Goal: Transaction & Acquisition: Purchase product/service

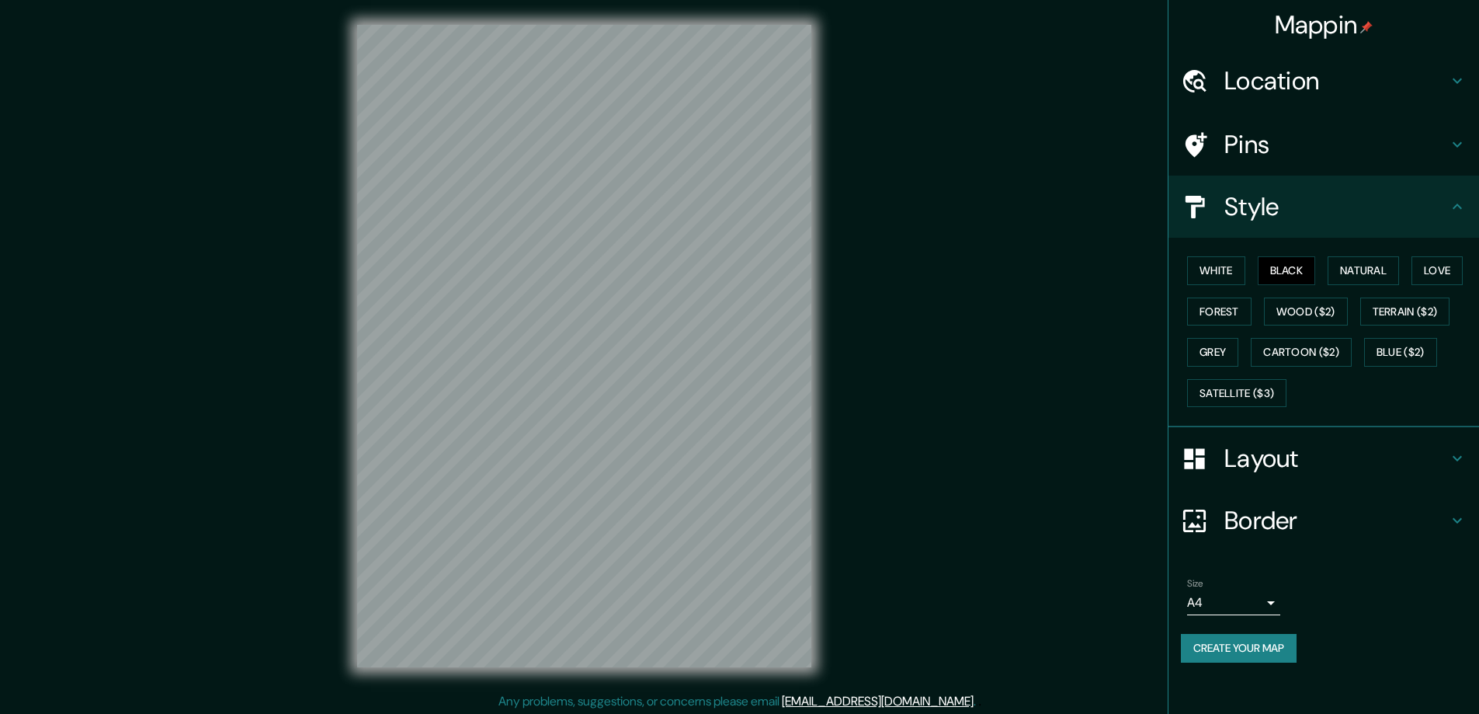
click at [1256, 460] on h4 "Layout" at bounding box center [1336, 458] width 224 height 31
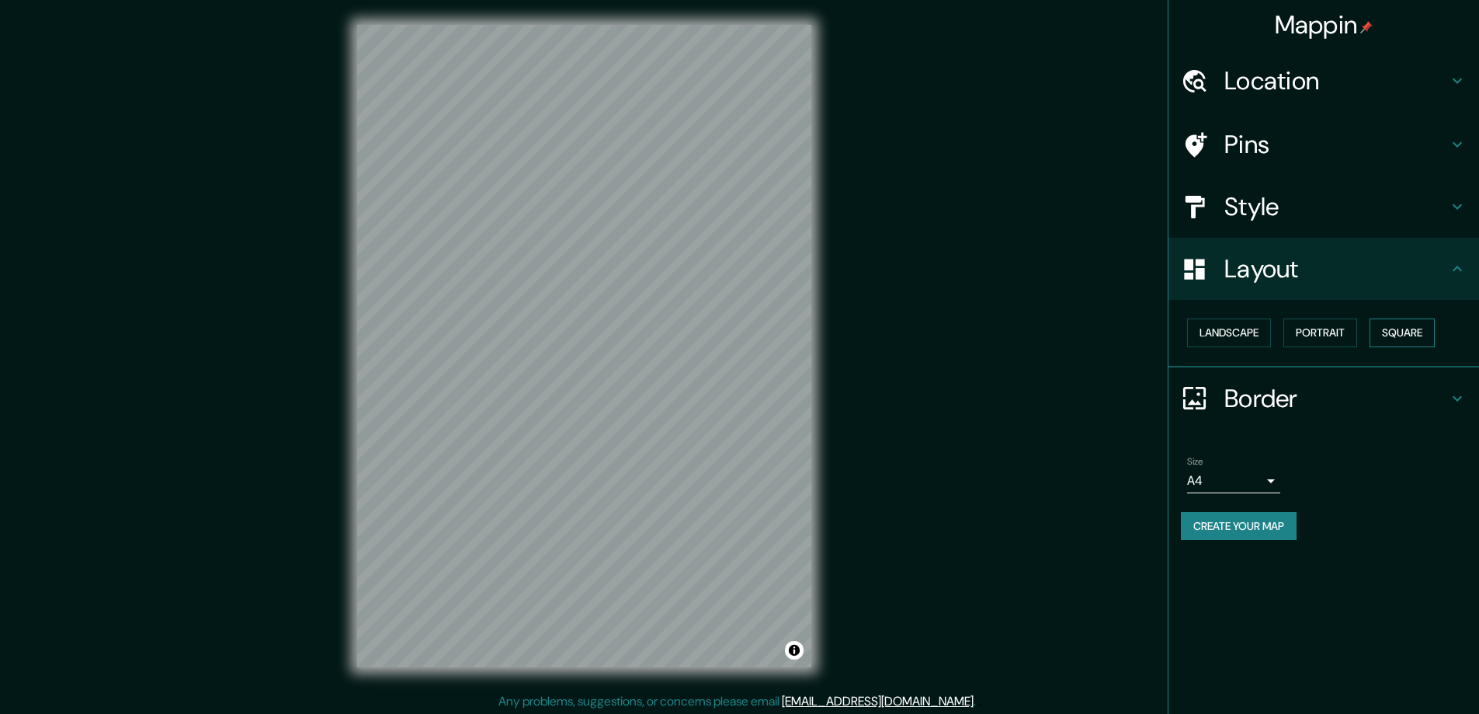
click at [1407, 336] on button "Square" at bounding box center [1402, 332] width 65 height 29
click at [1272, 480] on body "Mappin Location Pins Style Layout Landscape Portrait Square Border Choose a bor…" at bounding box center [739, 357] width 1479 height 714
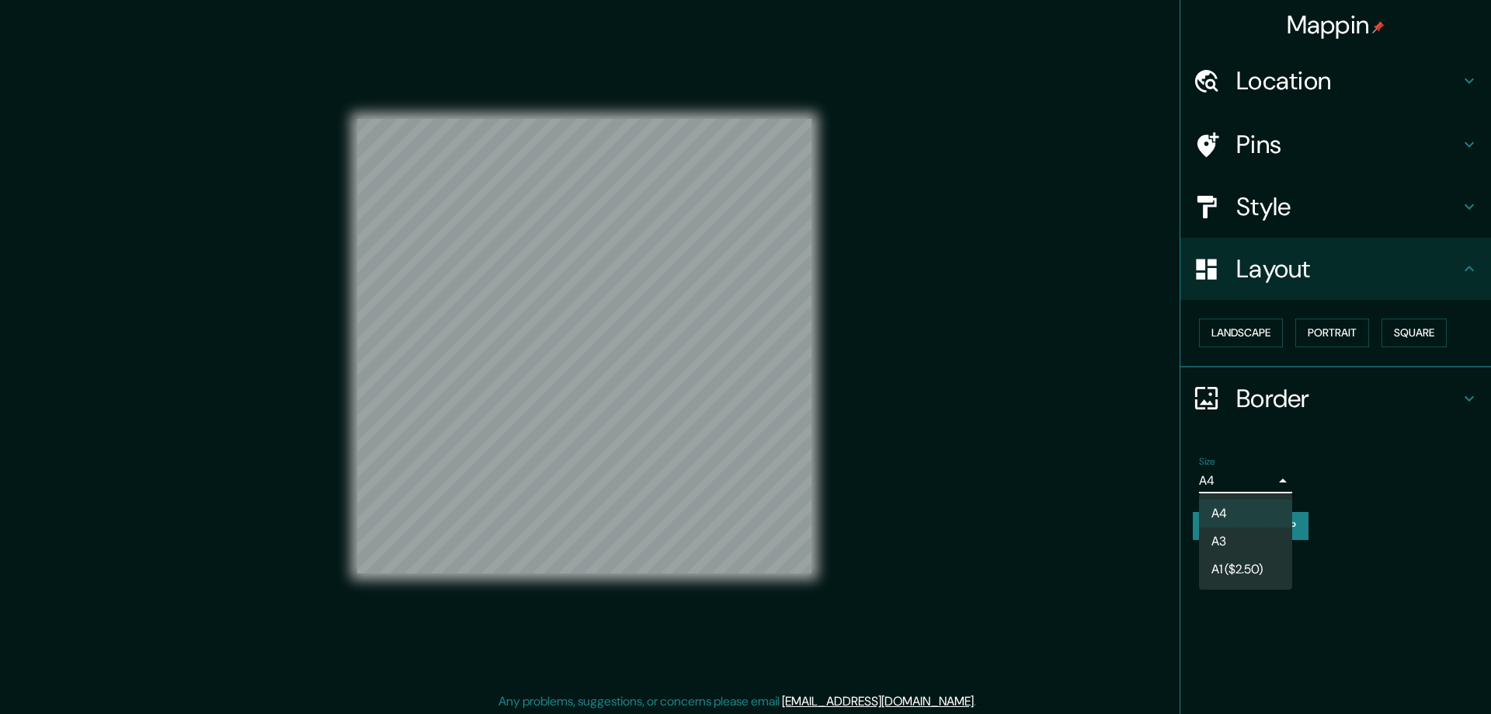
click at [1224, 537] on li "A3" at bounding box center [1245, 541] width 93 height 28
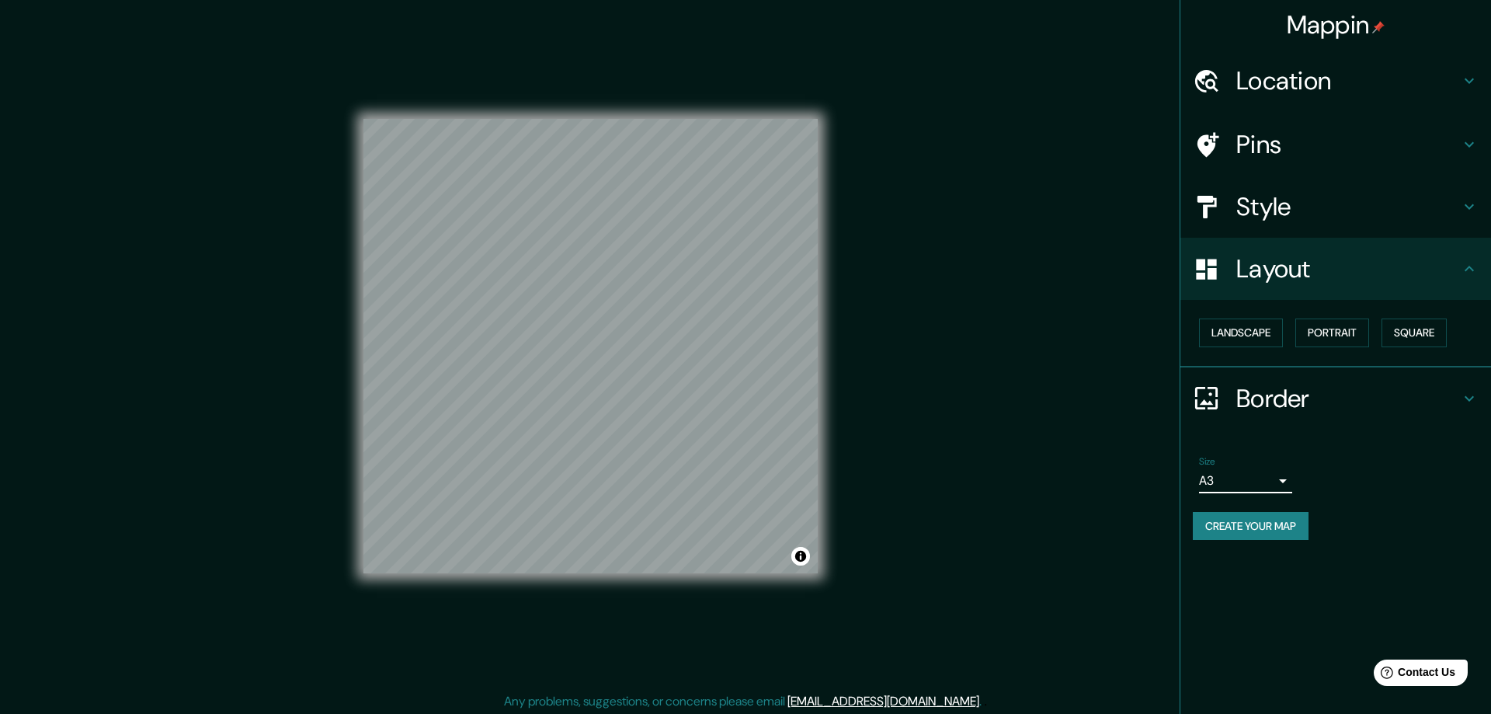
click at [1255, 82] on div at bounding box center [745, 357] width 1491 height 714
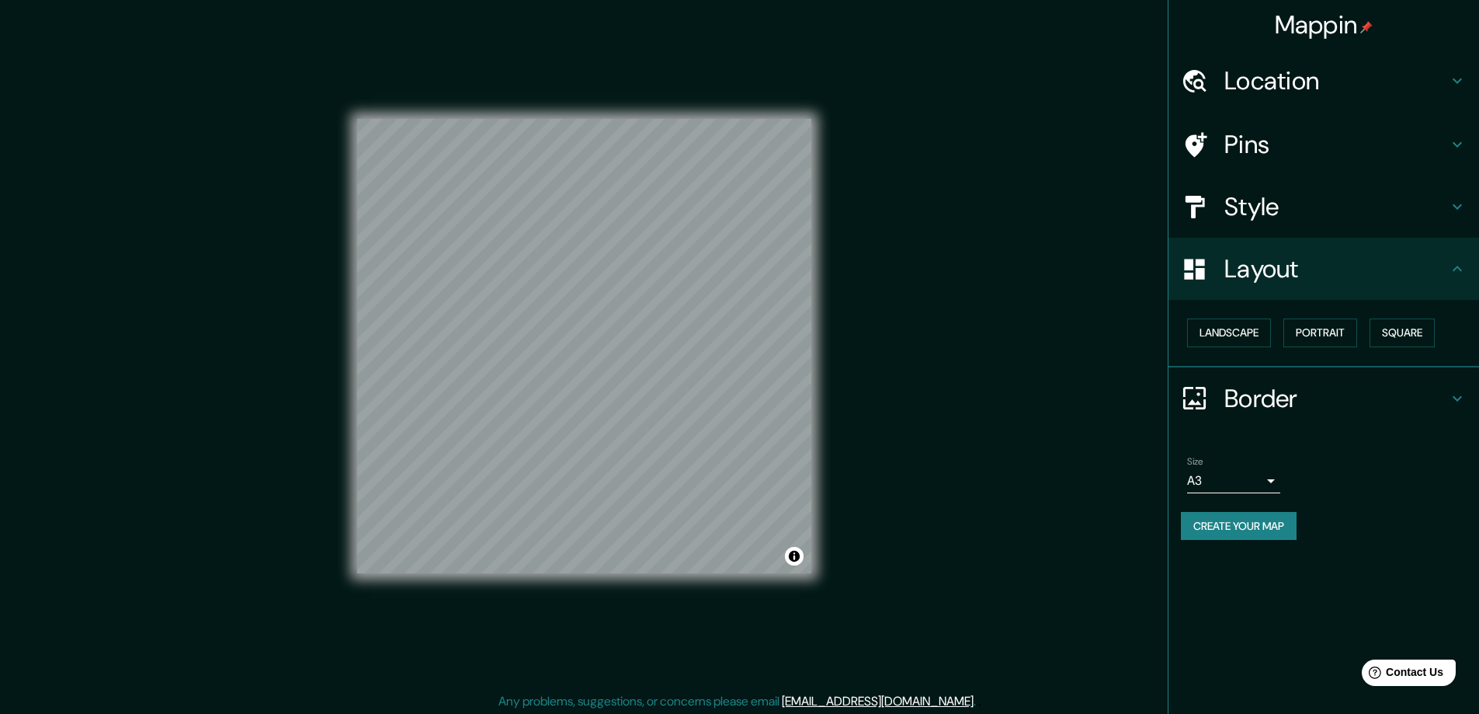
click at [1256, 78] on h4 "Location" at bounding box center [1336, 80] width 224 height 31
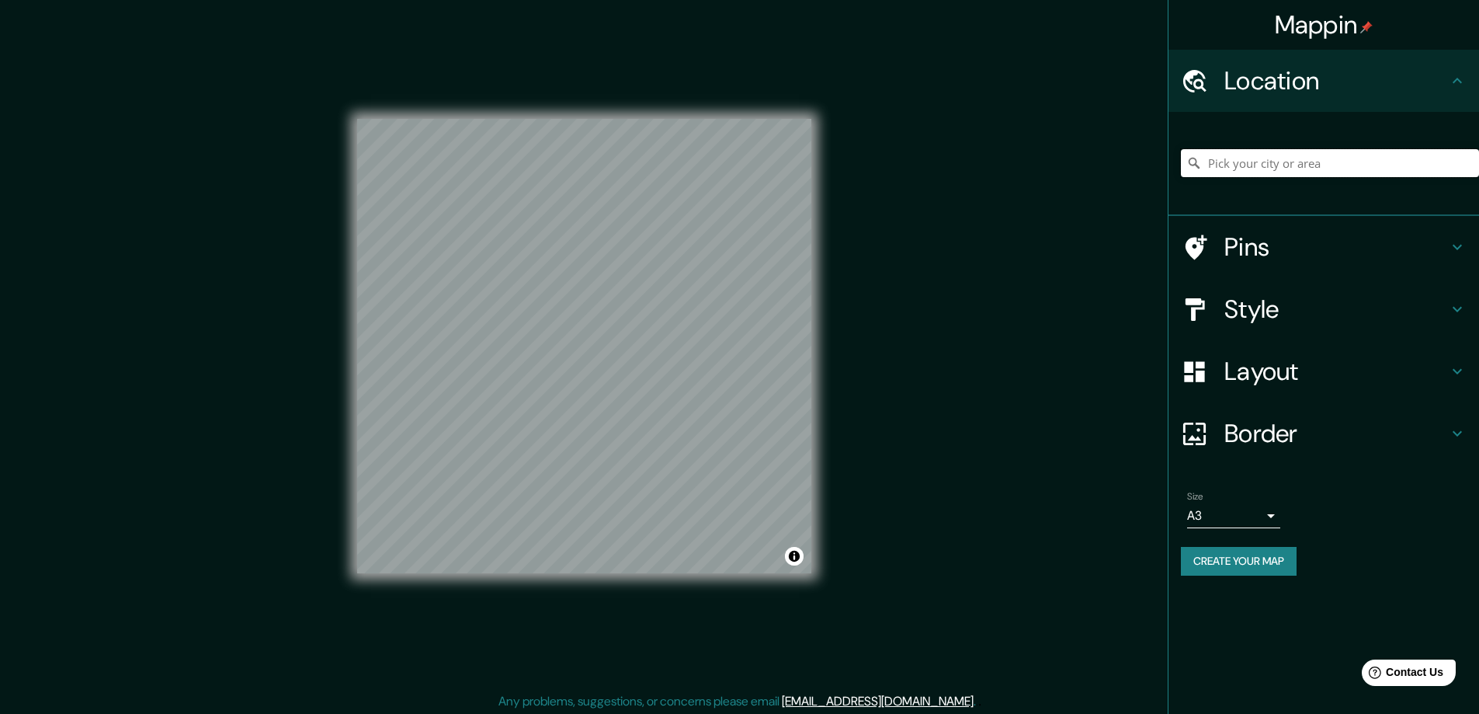
paste input "22 William road, Reynella, SA, 5161"
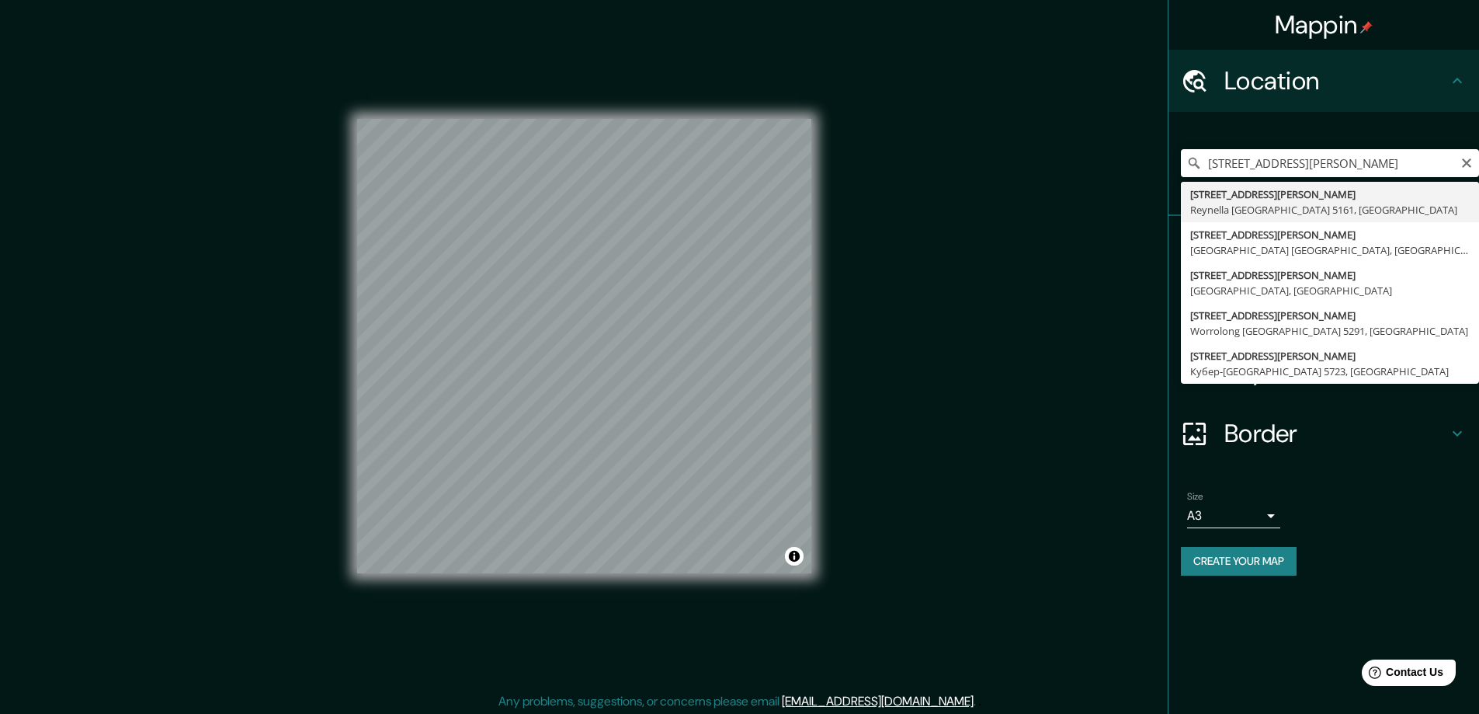
type input "22 William Road, Reynella Южная Австралия 5161, Австралия"
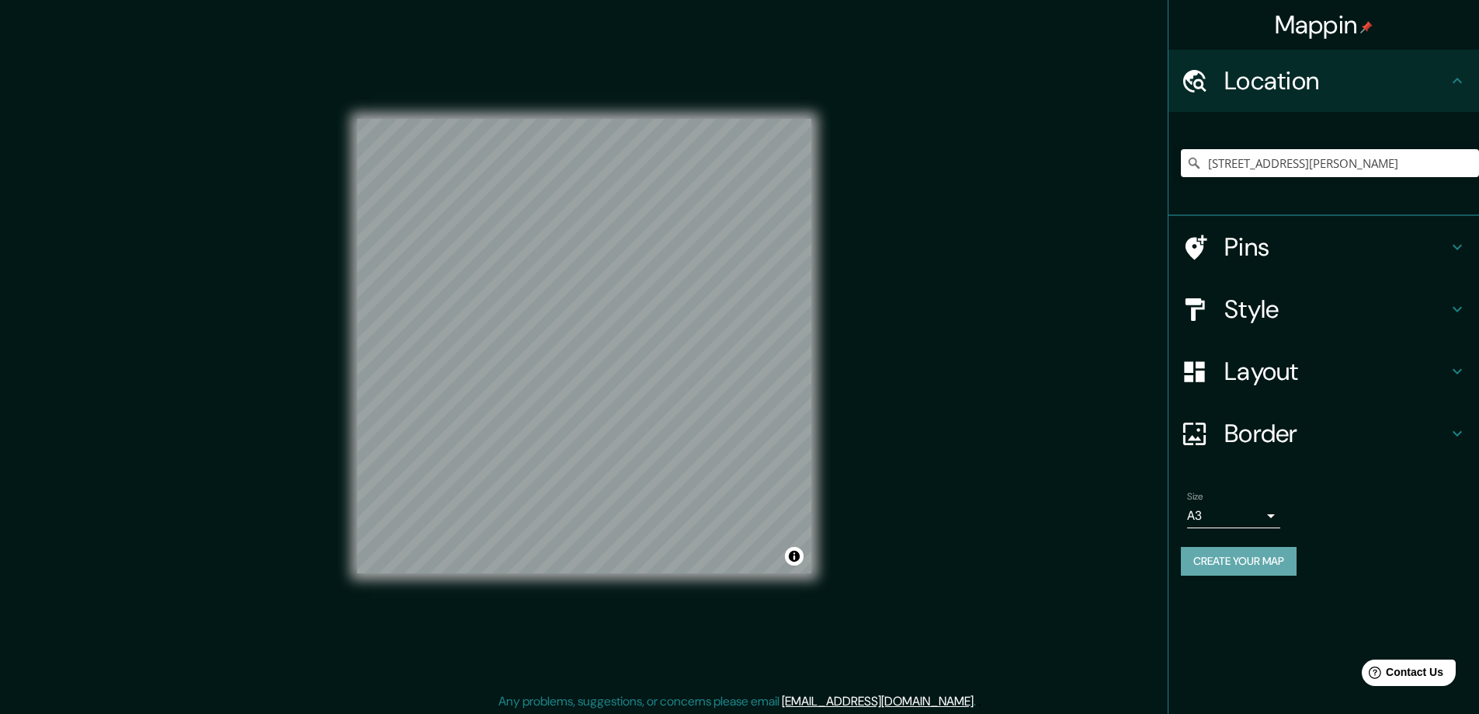
click at [1217, 565] on button "Create your map" at bounding box center [1239, 561] width 116 height 29
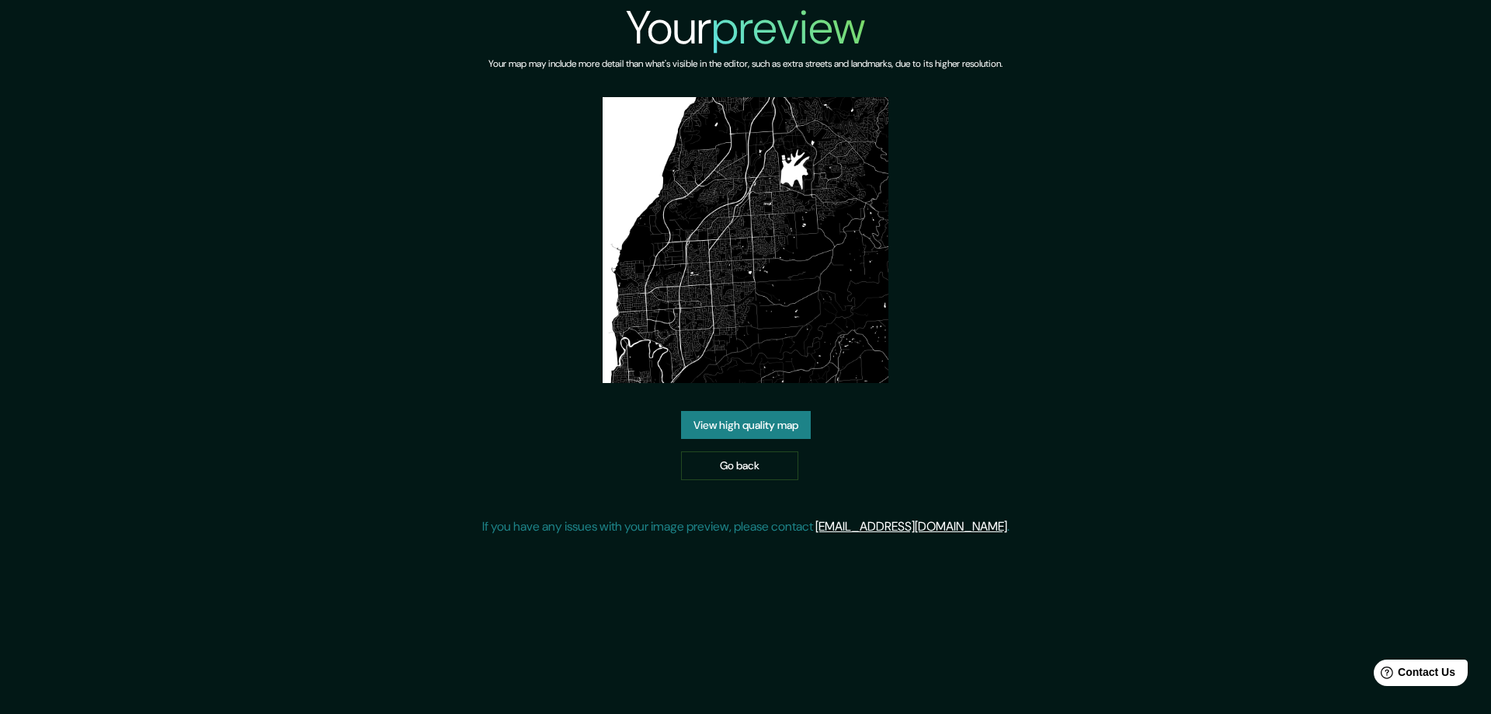
click at [714, 420] on link "View high quality map" at bounding box center [746, 425] width 130 height 29
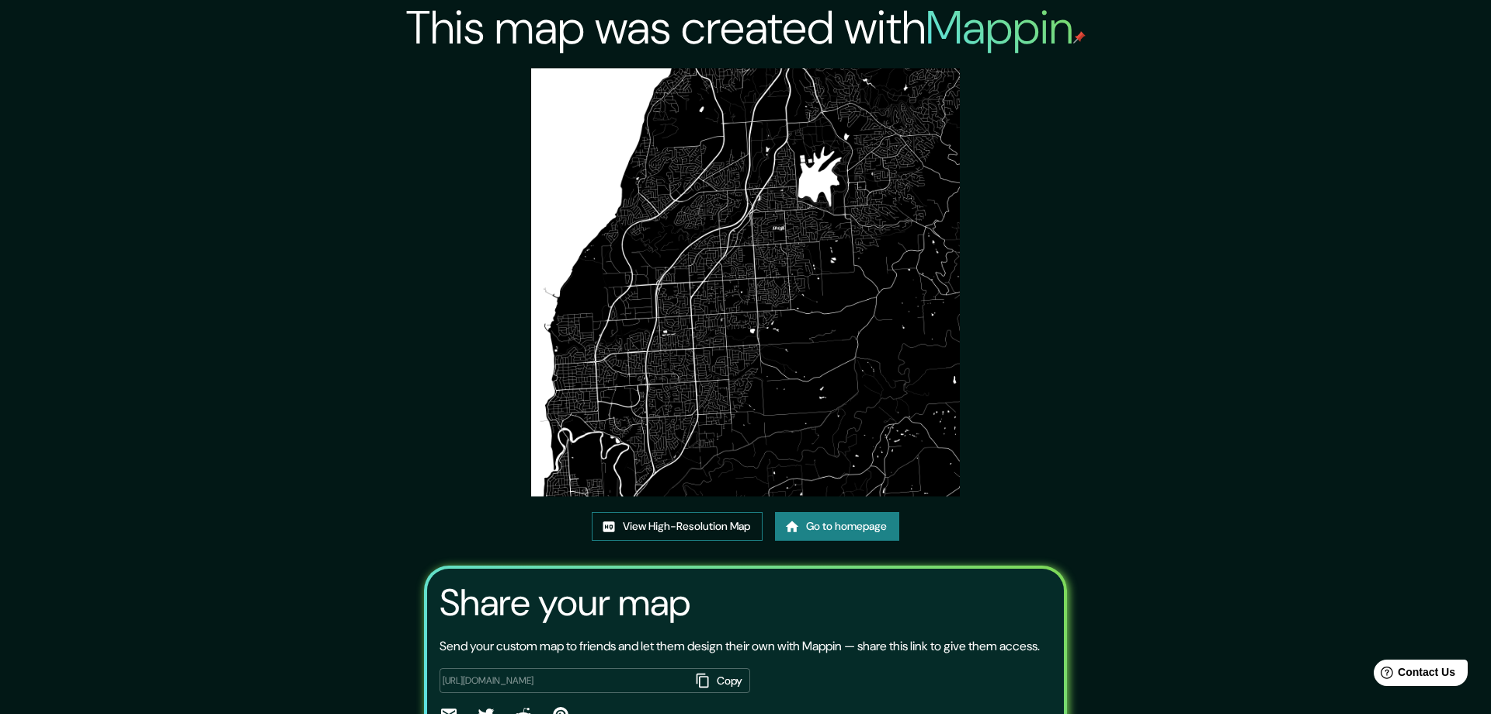
click at [638, 525] on link "View High-Resolution Map" at bounding box center [677, 526] width 171 height 29
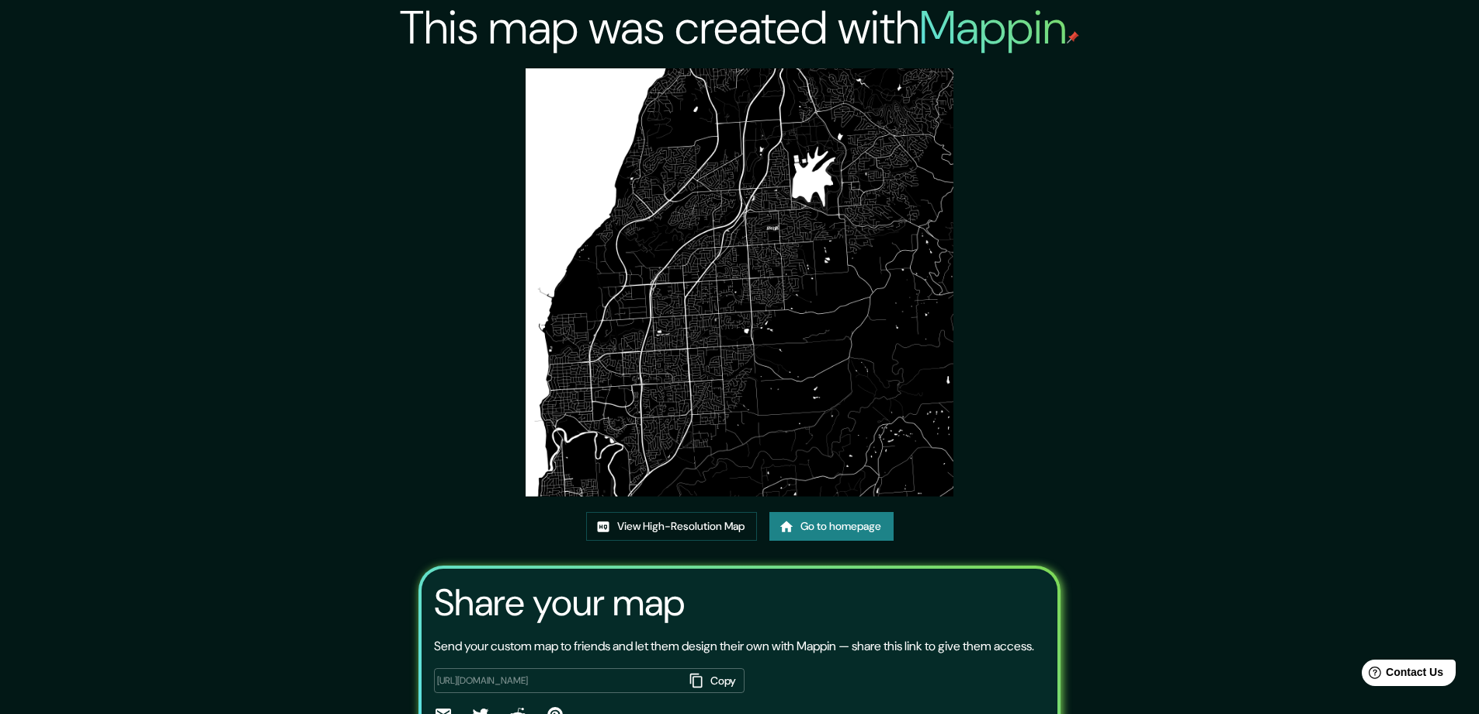
click at [850, 530] on link "Go to homepage" at bounding box center [831, 526] width 124 height 29
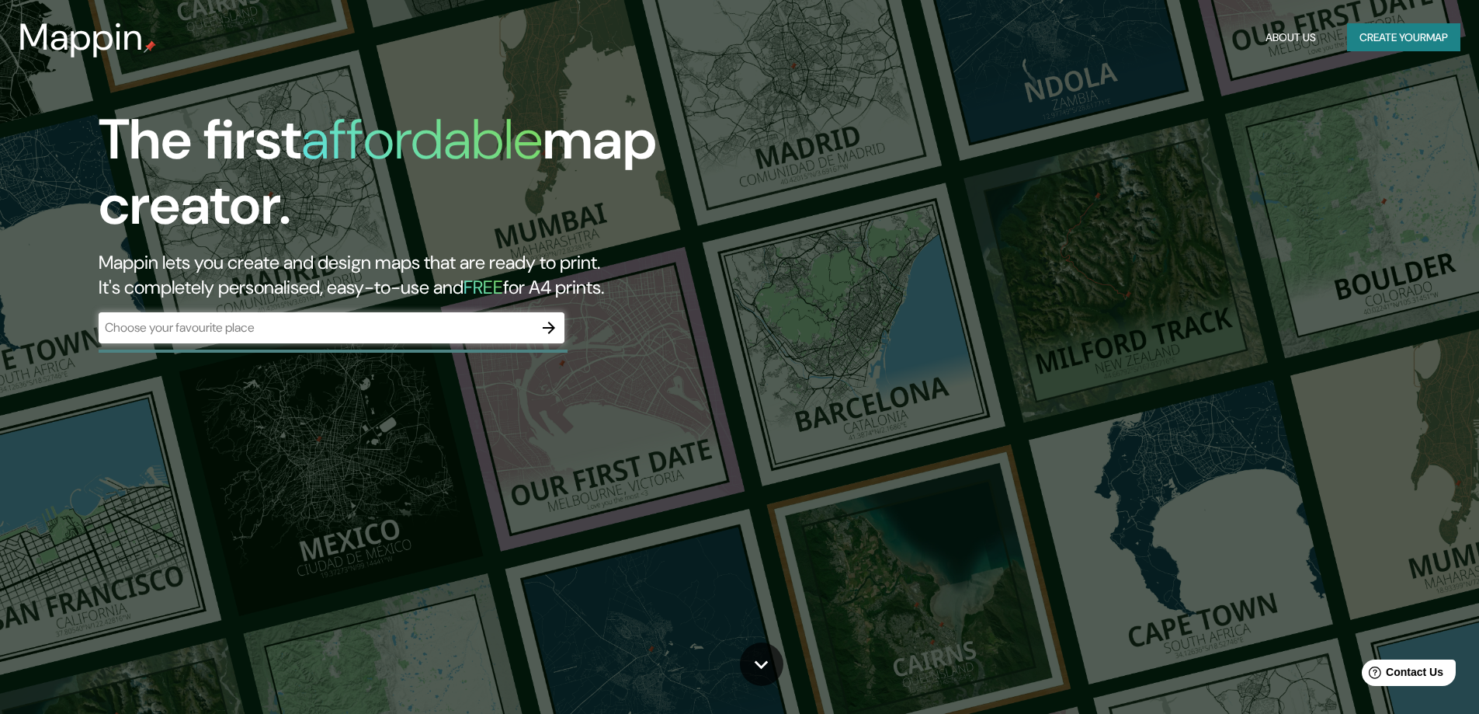
click at [471, 469] on div "The first affordable map creator. Mappin lets you create and design maps that a…" at bounding box center [739, 357] width 1479 height 714
click at [547, 324] on icon "button" at bounding box center [549, 327] width 19 height 19
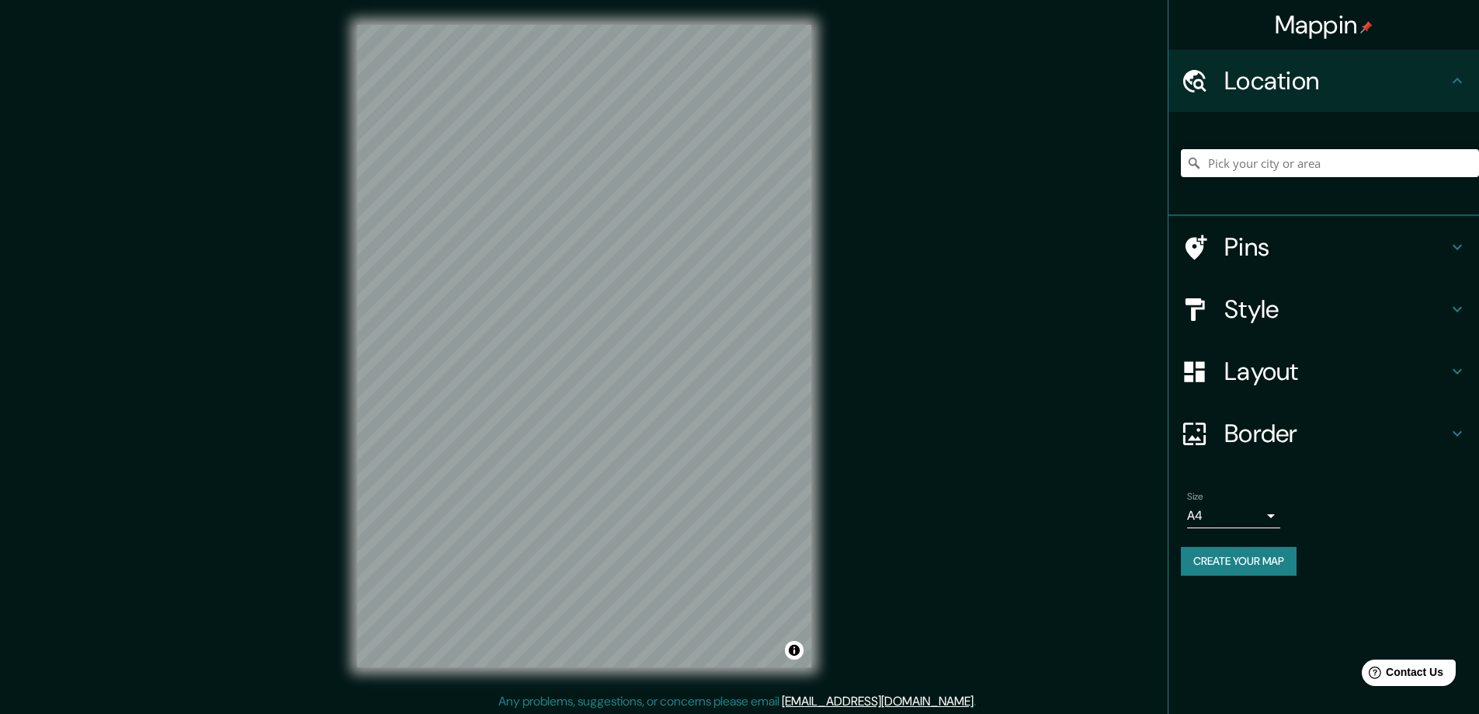
click at [196, 345] on div "Mappin Location Pins Style Layout Border Choose a border. Hint : you can make l…" at bounding box center [739, 358] width 1479 height 717
click at [1254, 307] on h4 "Style" at bounding box center [1336, 308] width 224 height 31
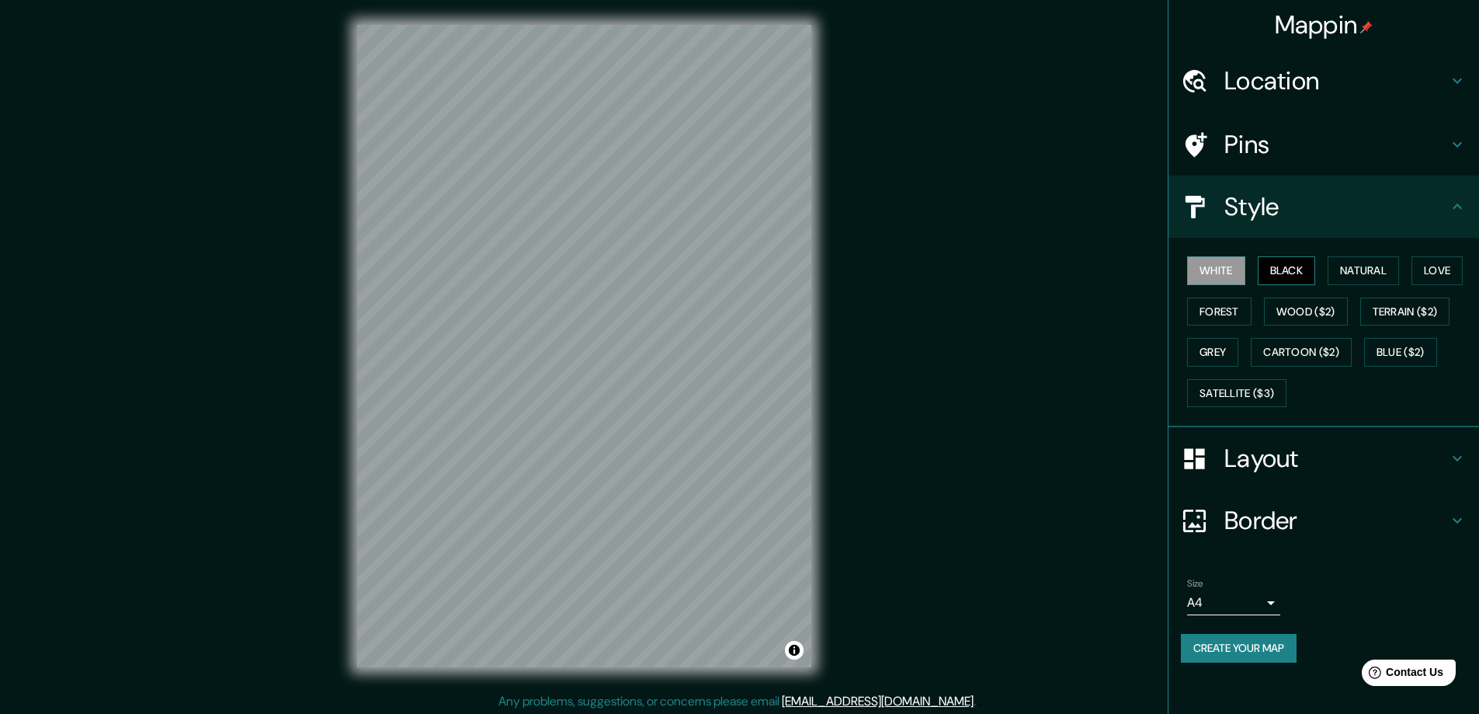
click at [1287, 268] on button "Black" at bounding box center [1287, 270] width 58 height 29
click at [1268, 457] on h4 "Layout" at bounding box center [1336, 458] width 224 height 31
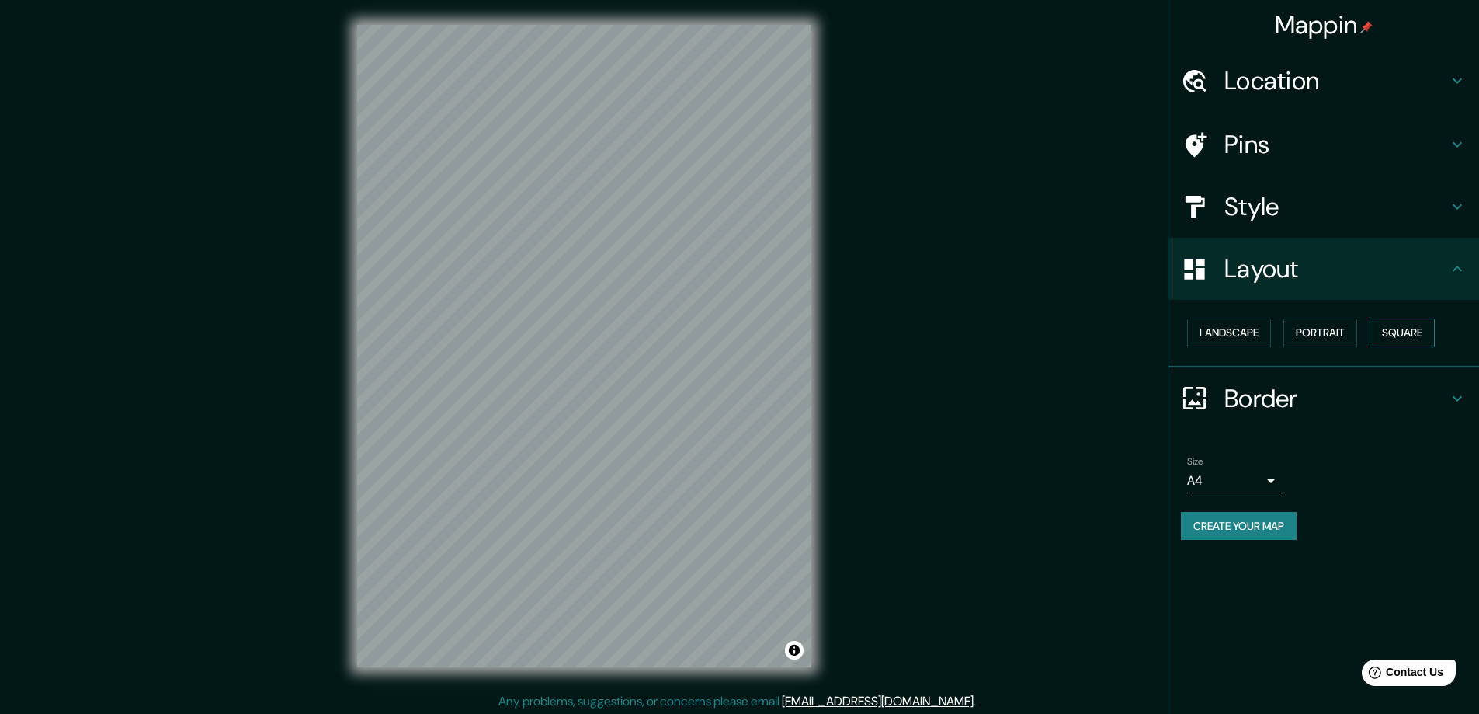
click at [1421, 334] on button "Square" at bounding box center [1402, 332] width 65 height 29
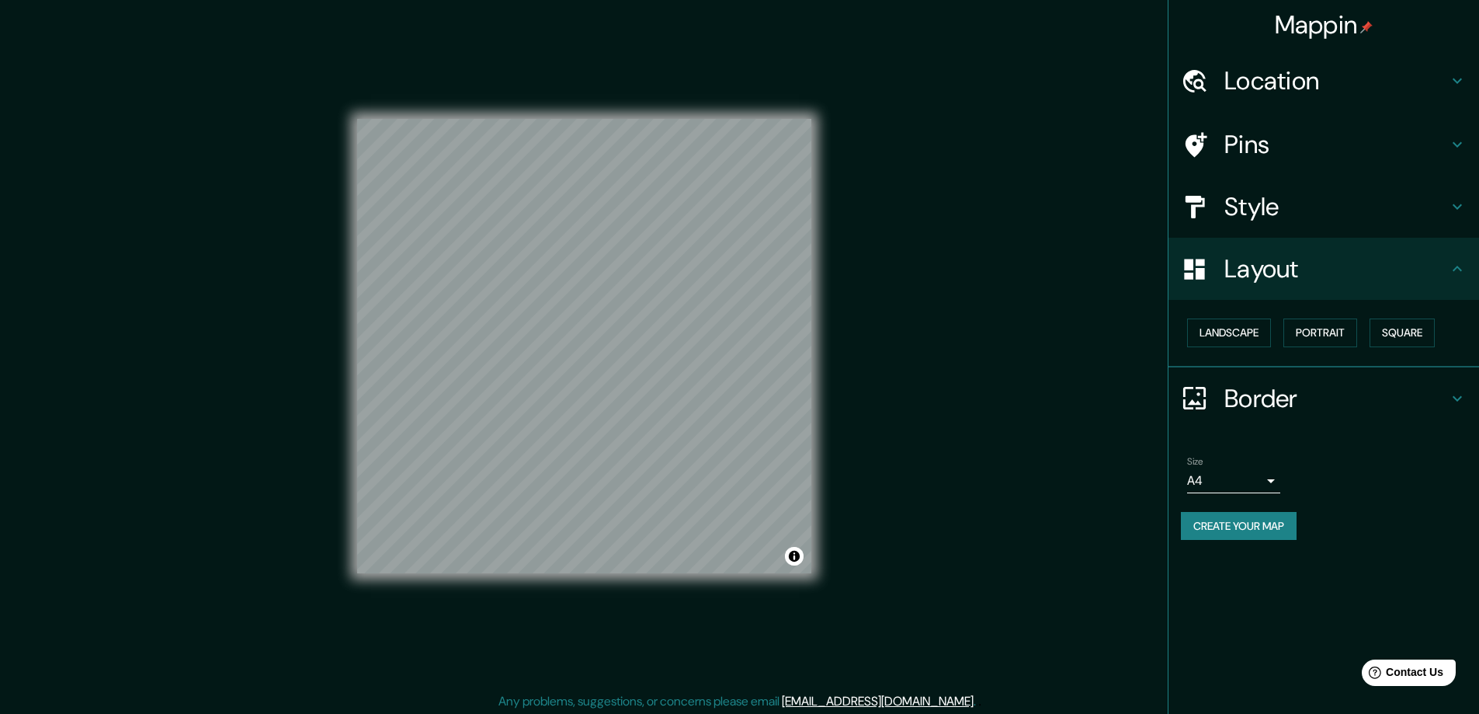
click at [1269, 481] on body "Mappin Location Pins Style Layout Landscape Portrait Square Border Choose a bor…" at bounding box center [739, 357] width 1479 height 714
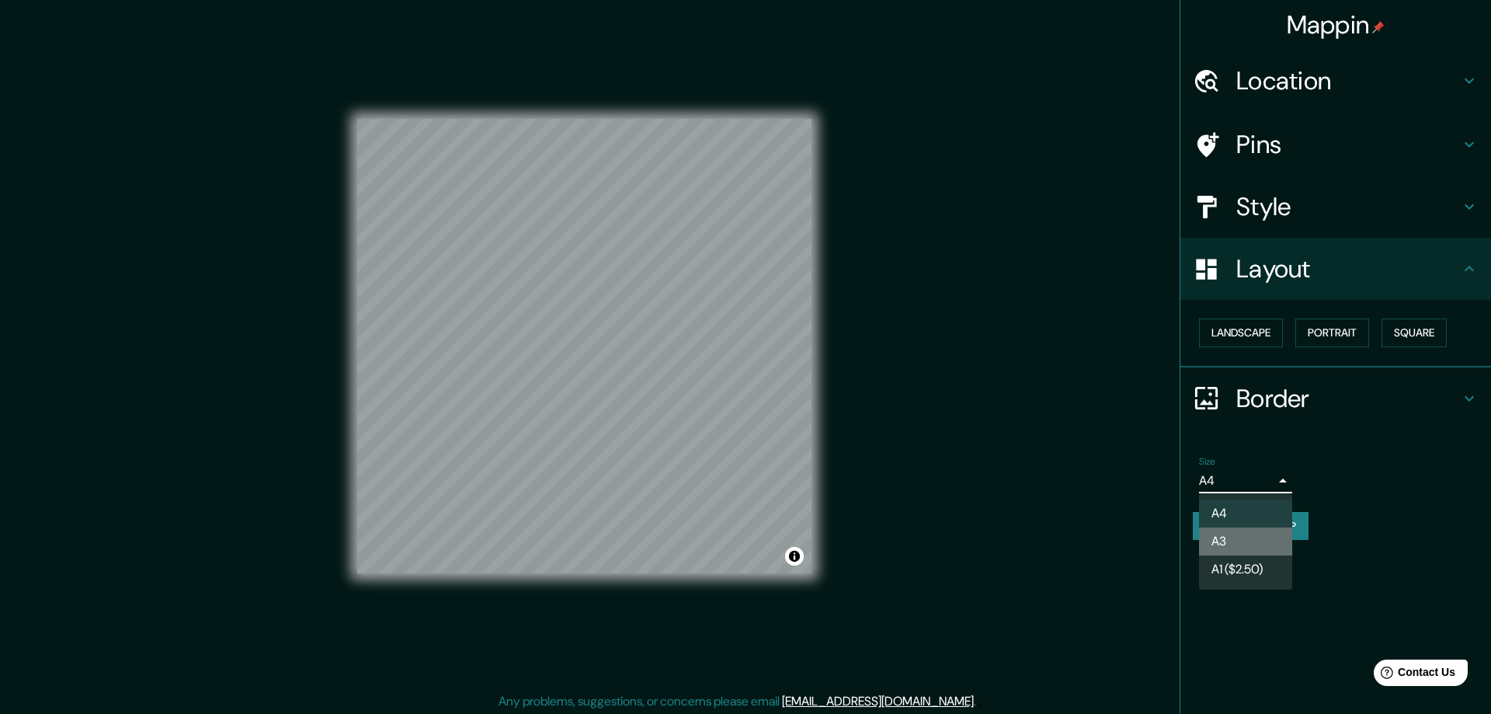
click at [1223, 537] on li "A3" at bounding box center [1245, 541] width 93 height 28
type input "a4"
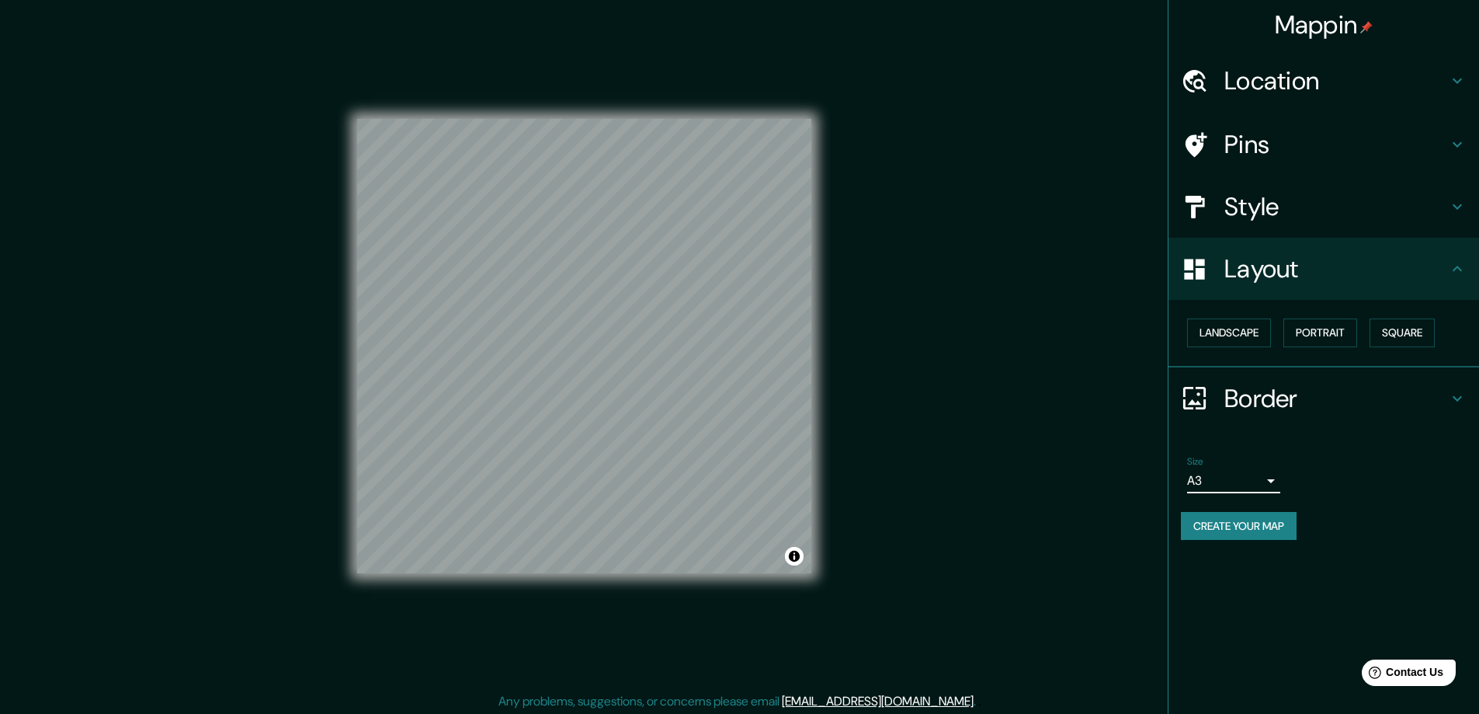
click at [1283, 83] on h4 "Location" at bounding box center [1336, 80] width 224 height 31
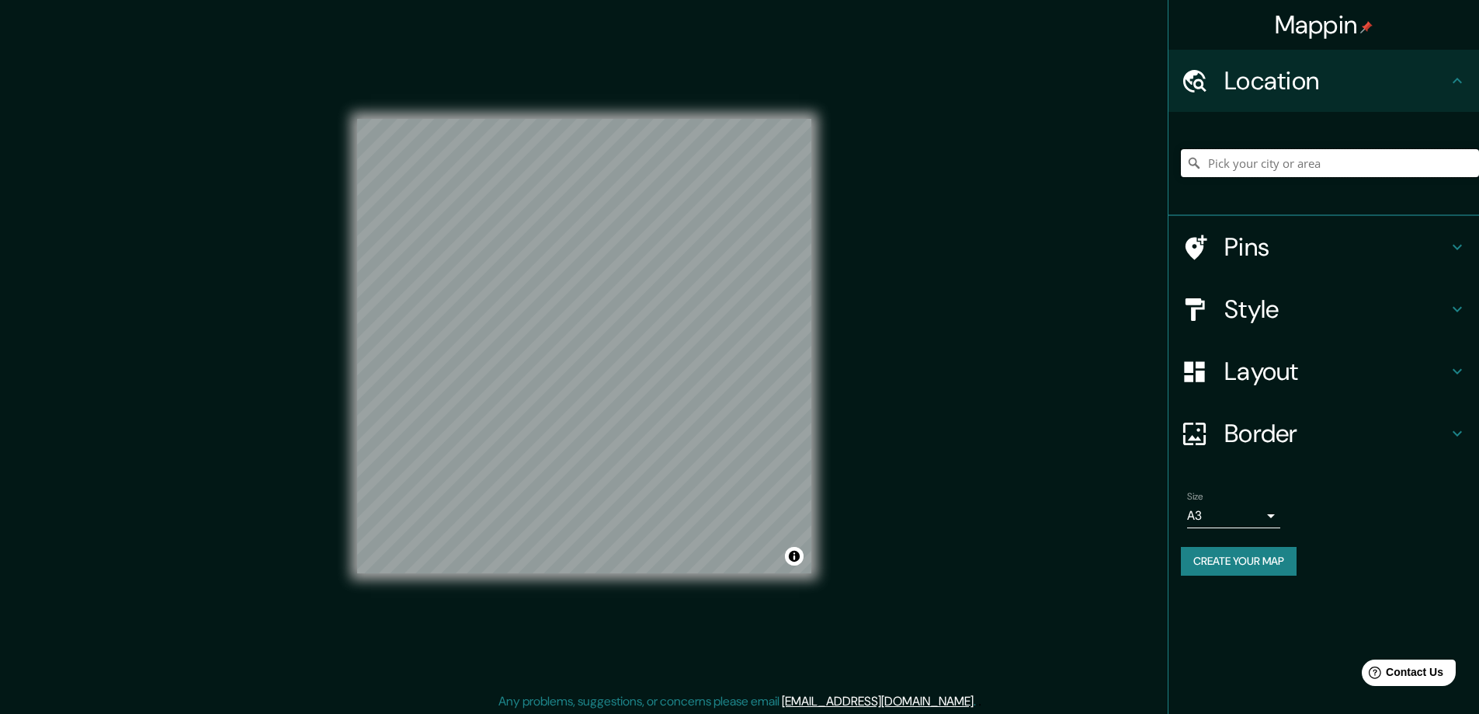
paste input "3 Tess Court, Maddingley"
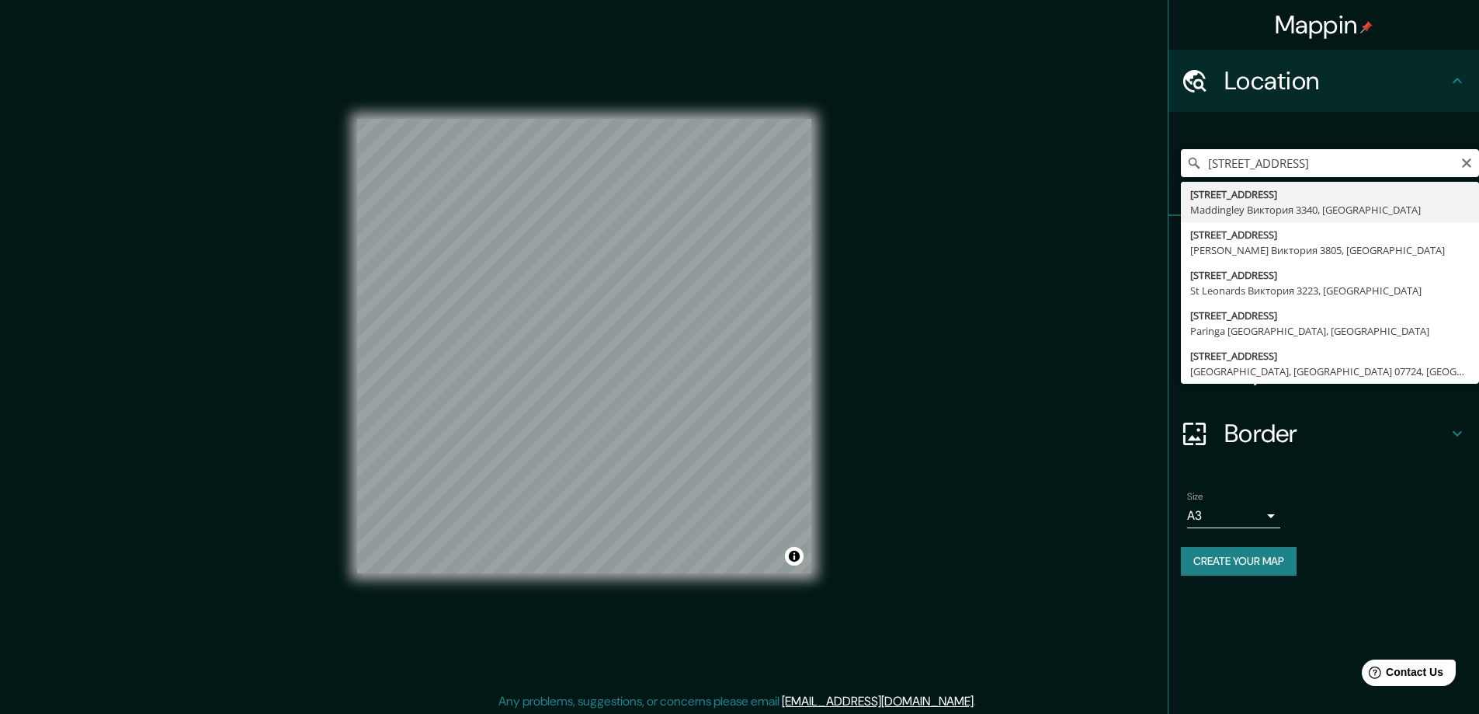
type input "3 Tess Court, Maddingley Виктория 3340, Австралия"
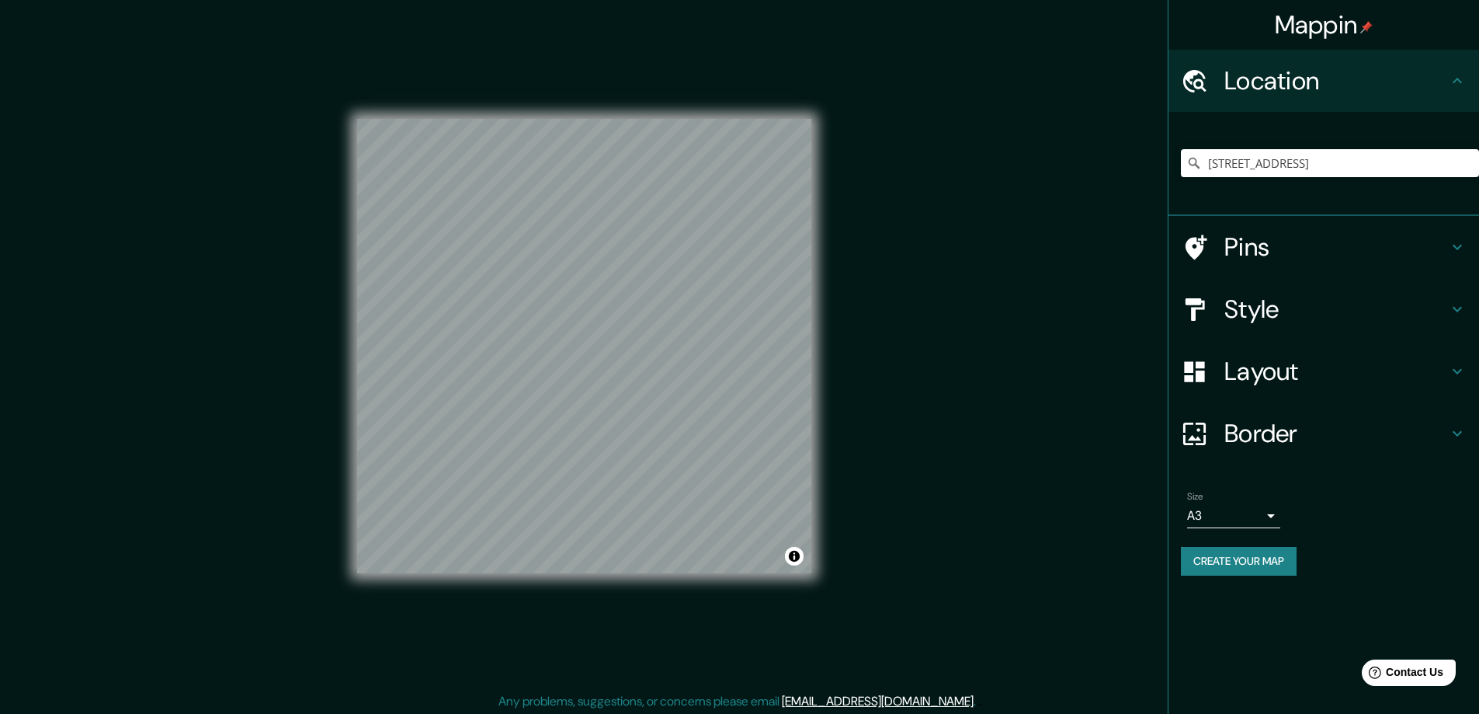
click at [1226, 548] on button "Create your map" at bounding box center [1239, 561] width 116 height 29
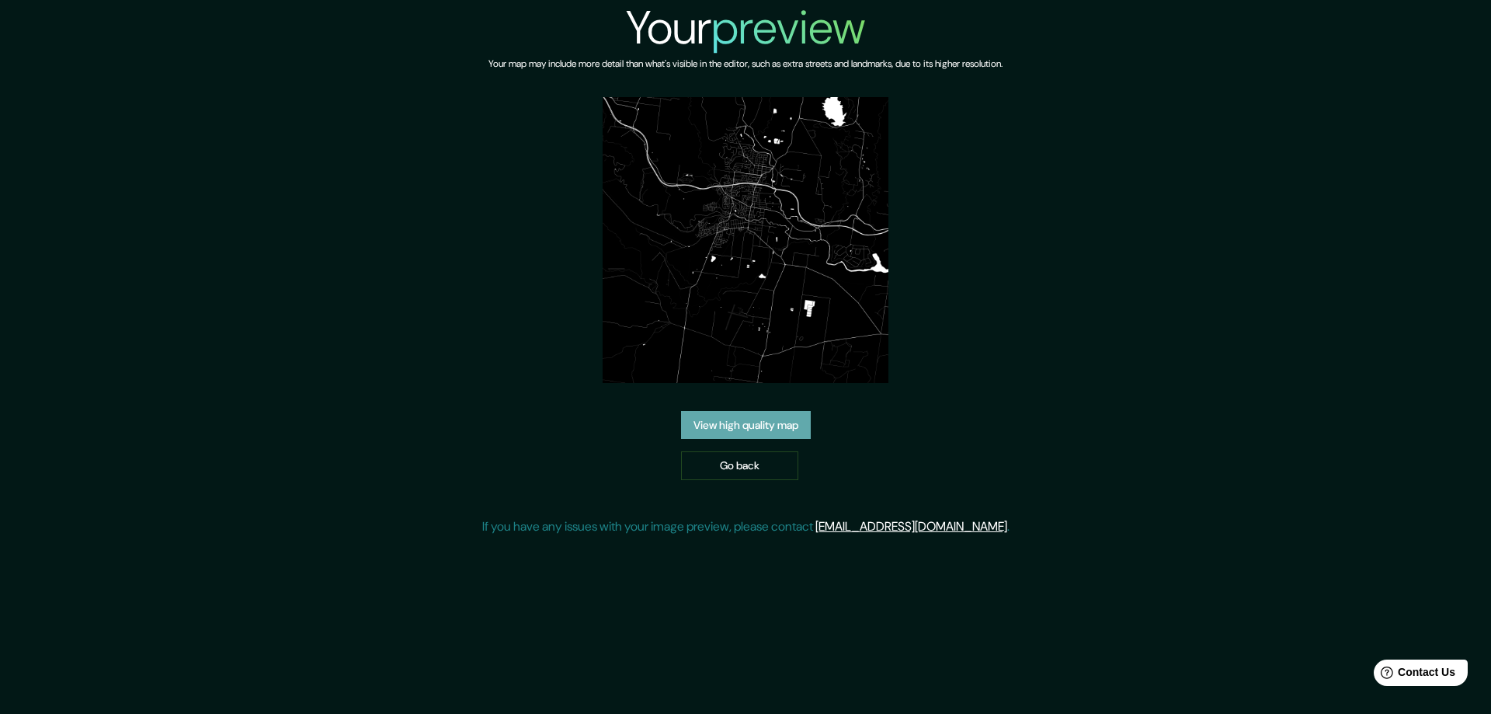
click at [734, 422] on link "View high quality map" at bounding box center [746, 425] width 130 height 29
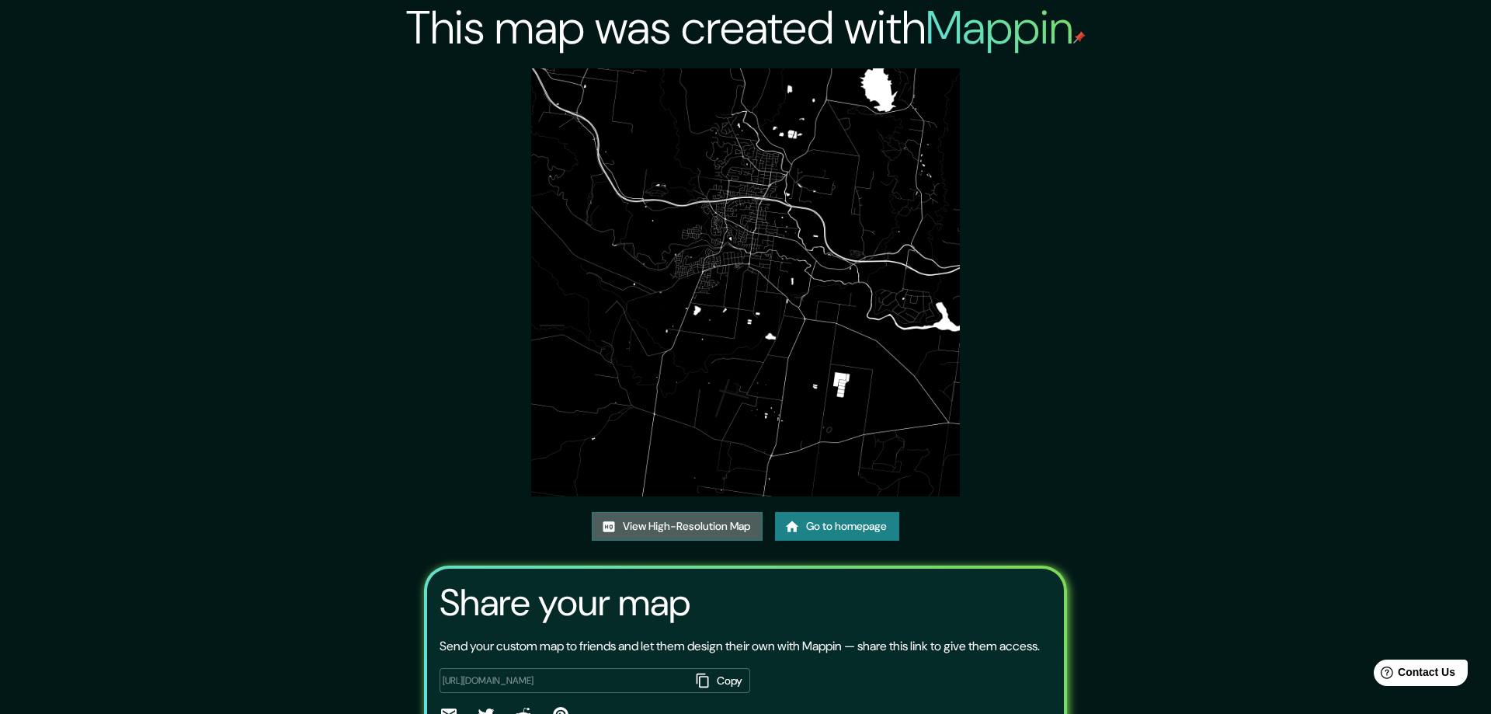
click at [648, 524] on link "View High-Resolution Map" at bounding box center [677, 526] width 171 height 29
click at [643, 519] on link "View High-Resolution Map" at bounding box center [671, 526] width 171 height 29
click at [684, 525] on link "View High-Resolution Map" at bounding box center [671, 526] width 171 height 29
click at [679, 523] on link "View High-Resolution Map" at bounding box center [671, 526] width 171 height 29
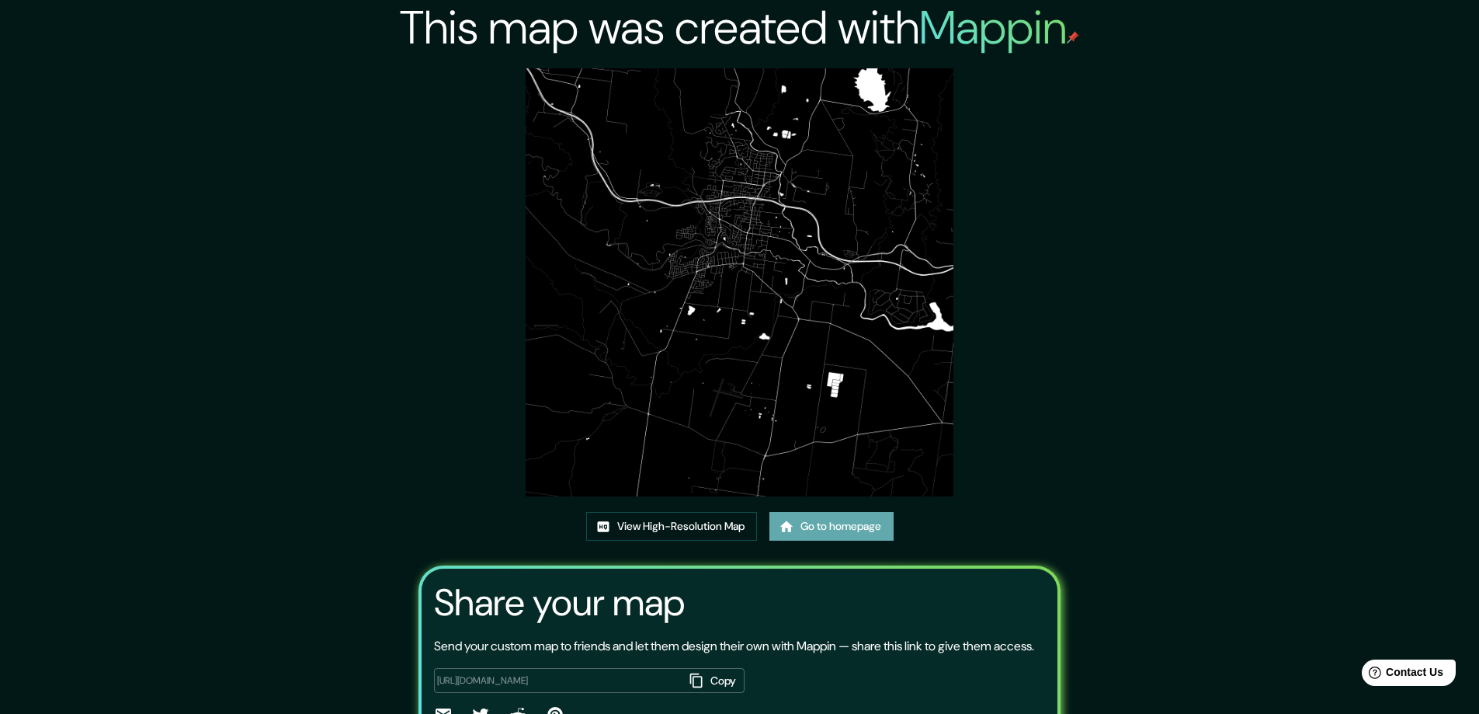
click at [814, 526] on link "Go to homepage" at bounding box center [831, 526] width 124 height 29
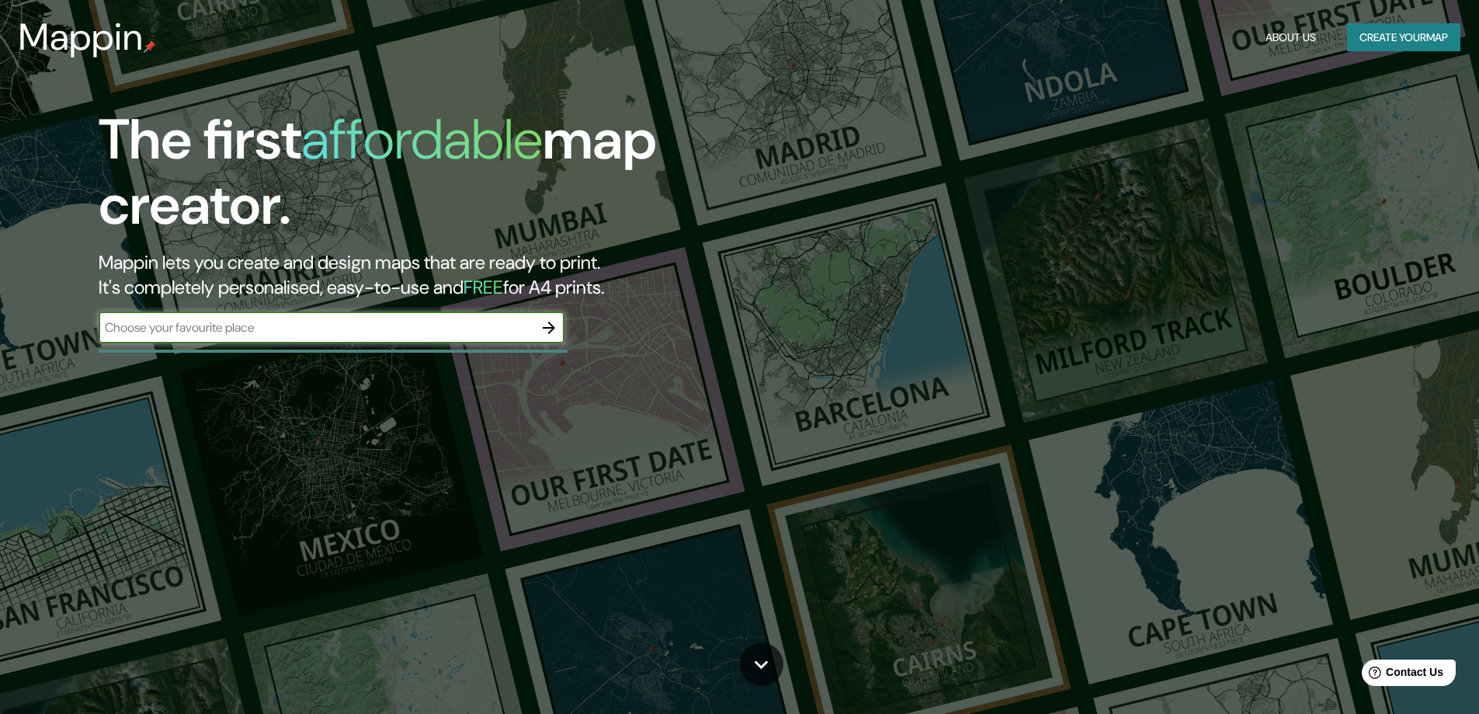
click at [550, 321] on icon "button" at bounding box center [549, 327] width 19 height 19
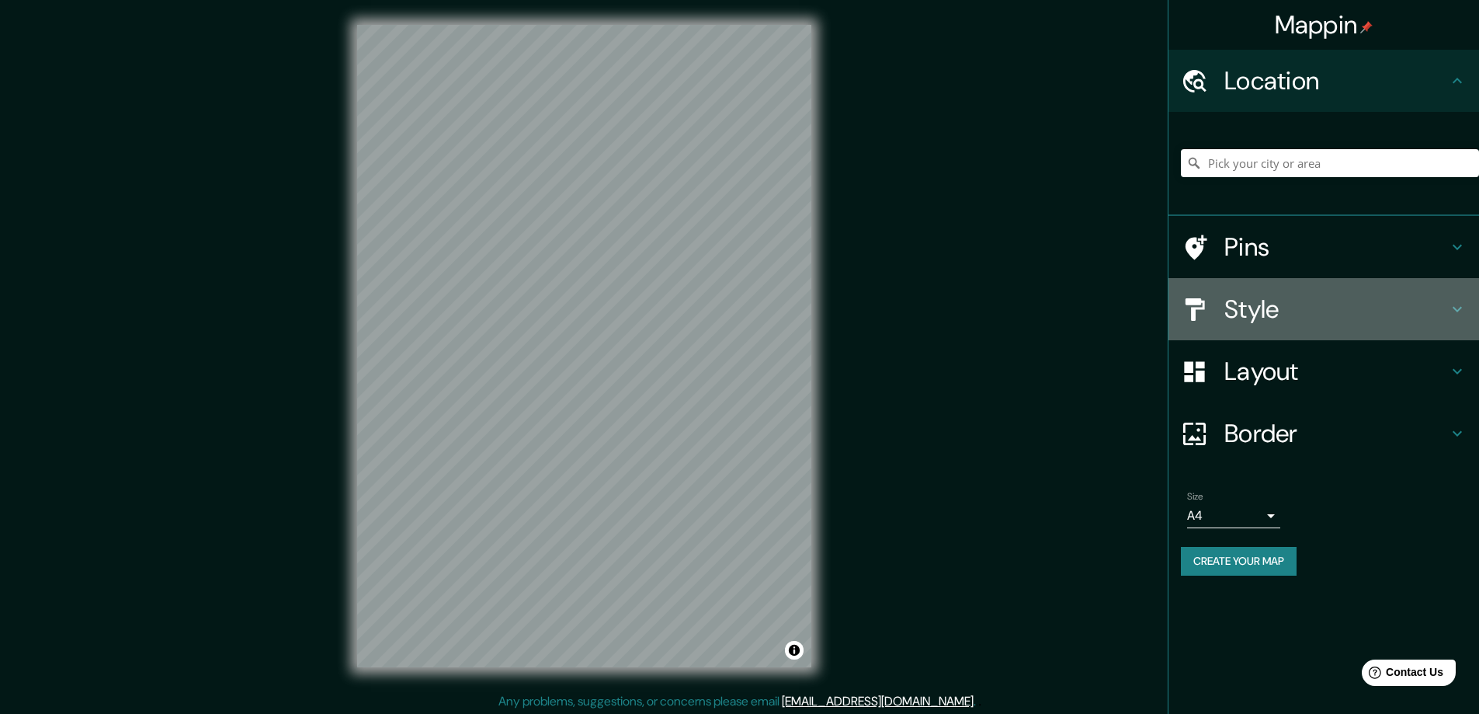
click at [1265, 306] on h4 "Style" at bounding box center [1336, 308] width 224 height 31
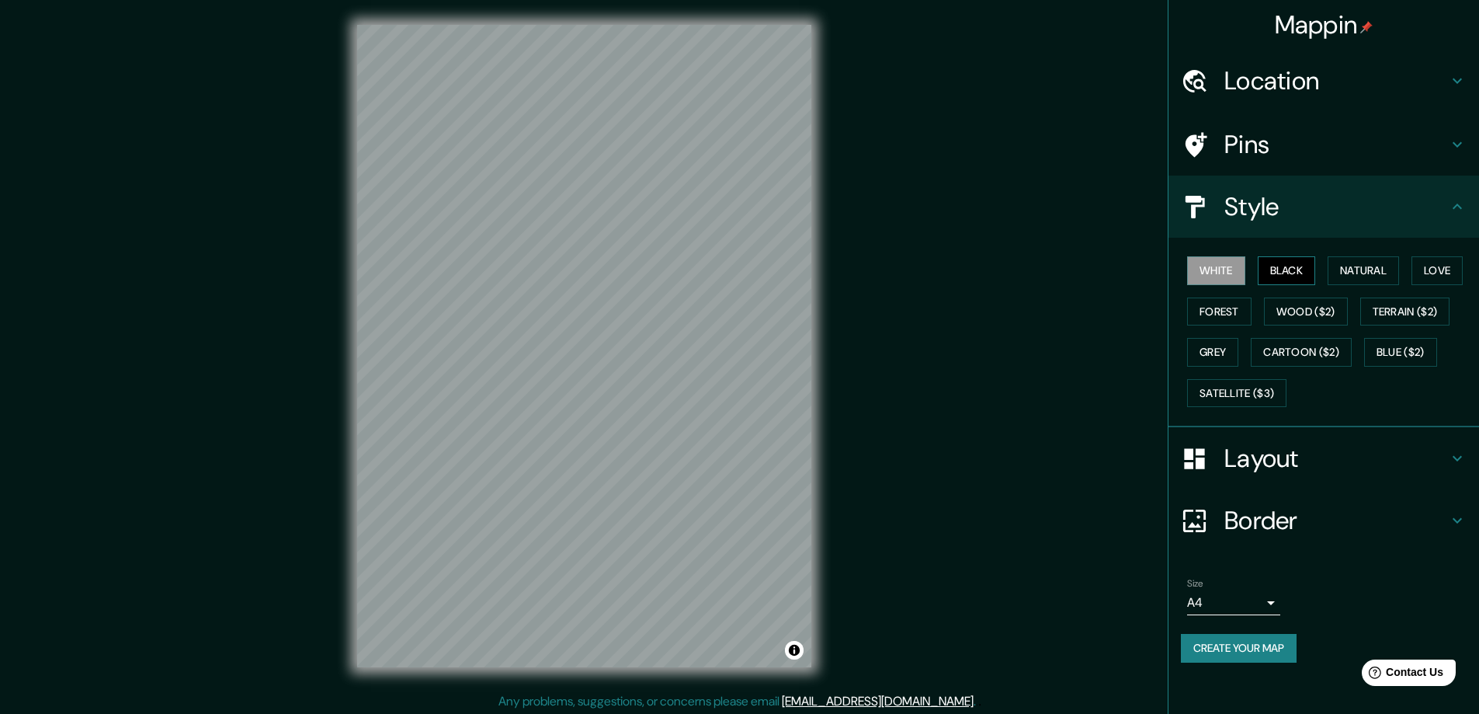
click at [1289, 270] on button "Black" at bounding box center [1287, 270] width 58 height 29
click at [1282, 455] on h4 "Layout" at bounding box center [1336, 458] width 224 height 31
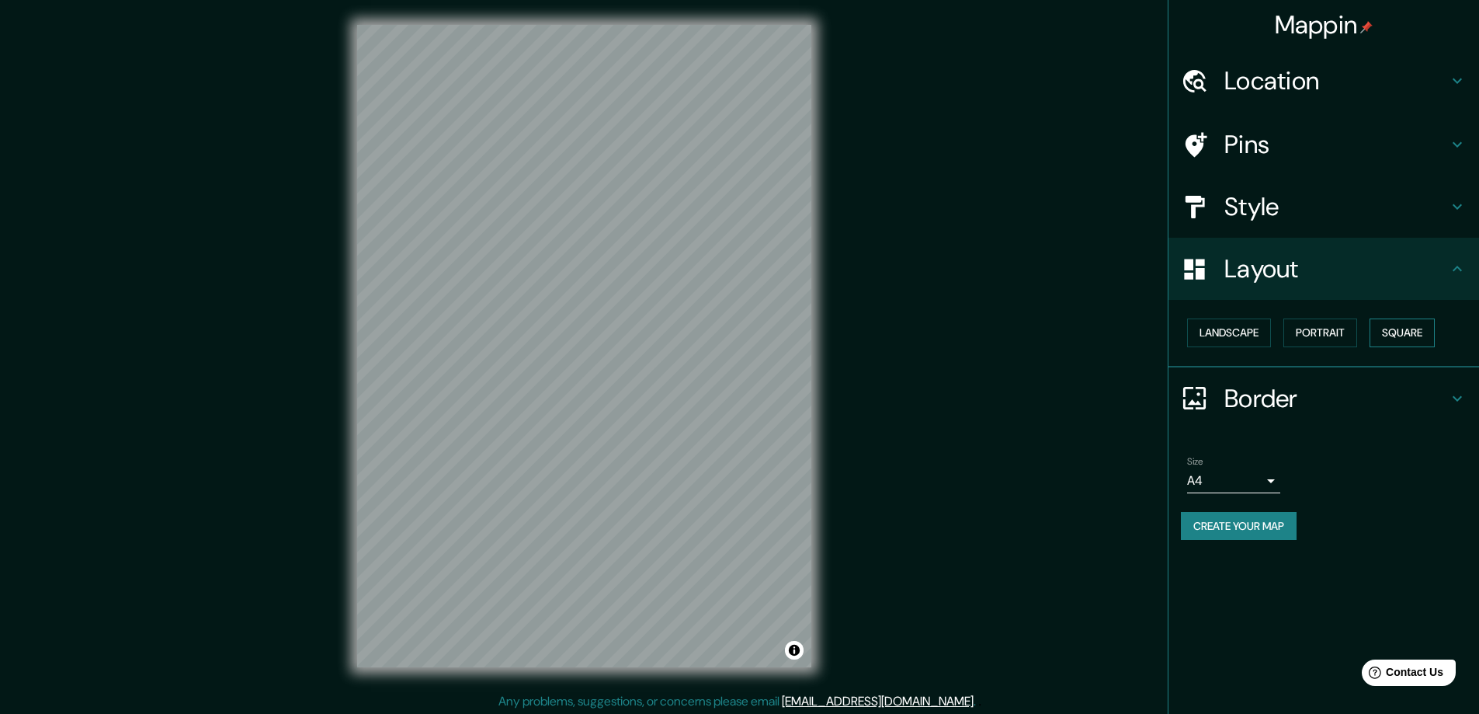
click at [1413, 322] on button "Square" at bounding box center [1402, 332] width 65 height 29
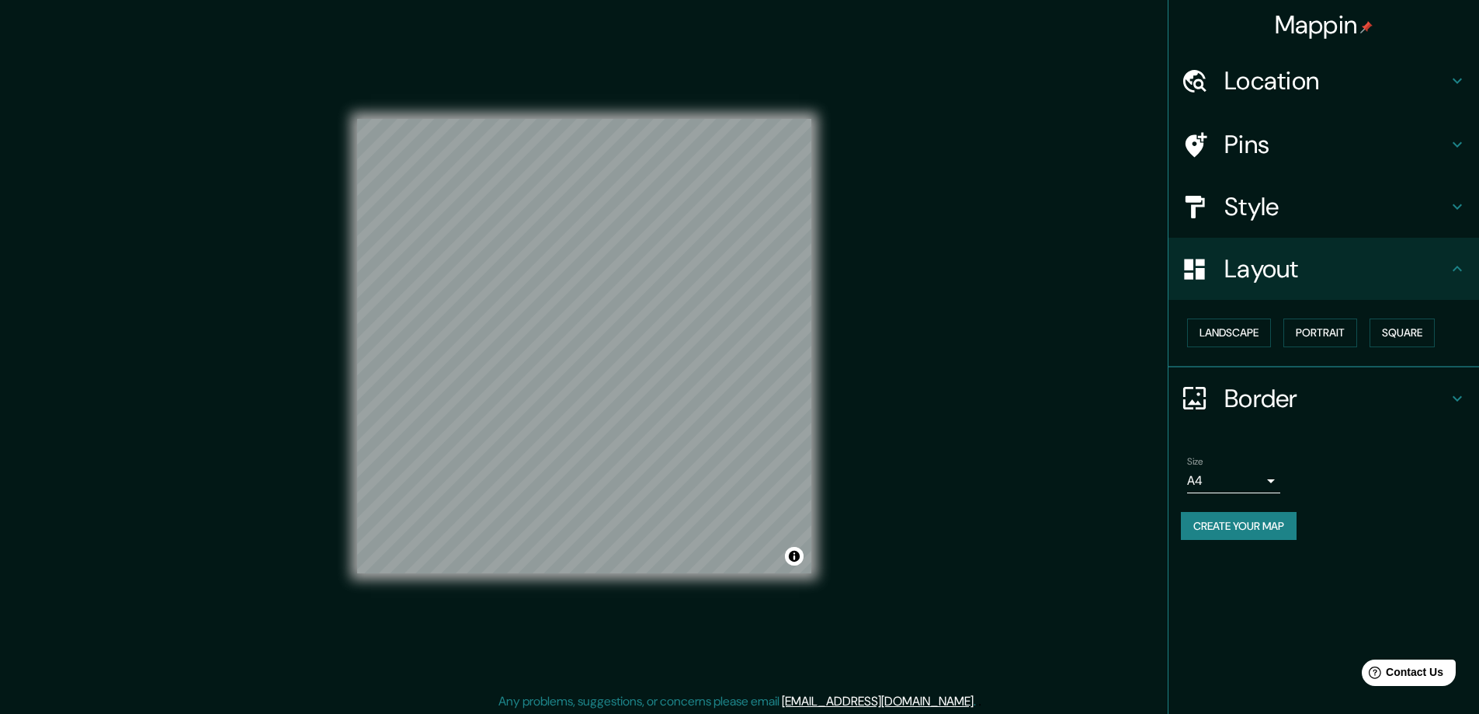
click at [1269, 479] on body "Mappin Location Pins Style Layout Landscape Portrait Square Border Choose a bor…" at bounding box center [739, 357] width 1479 height 714
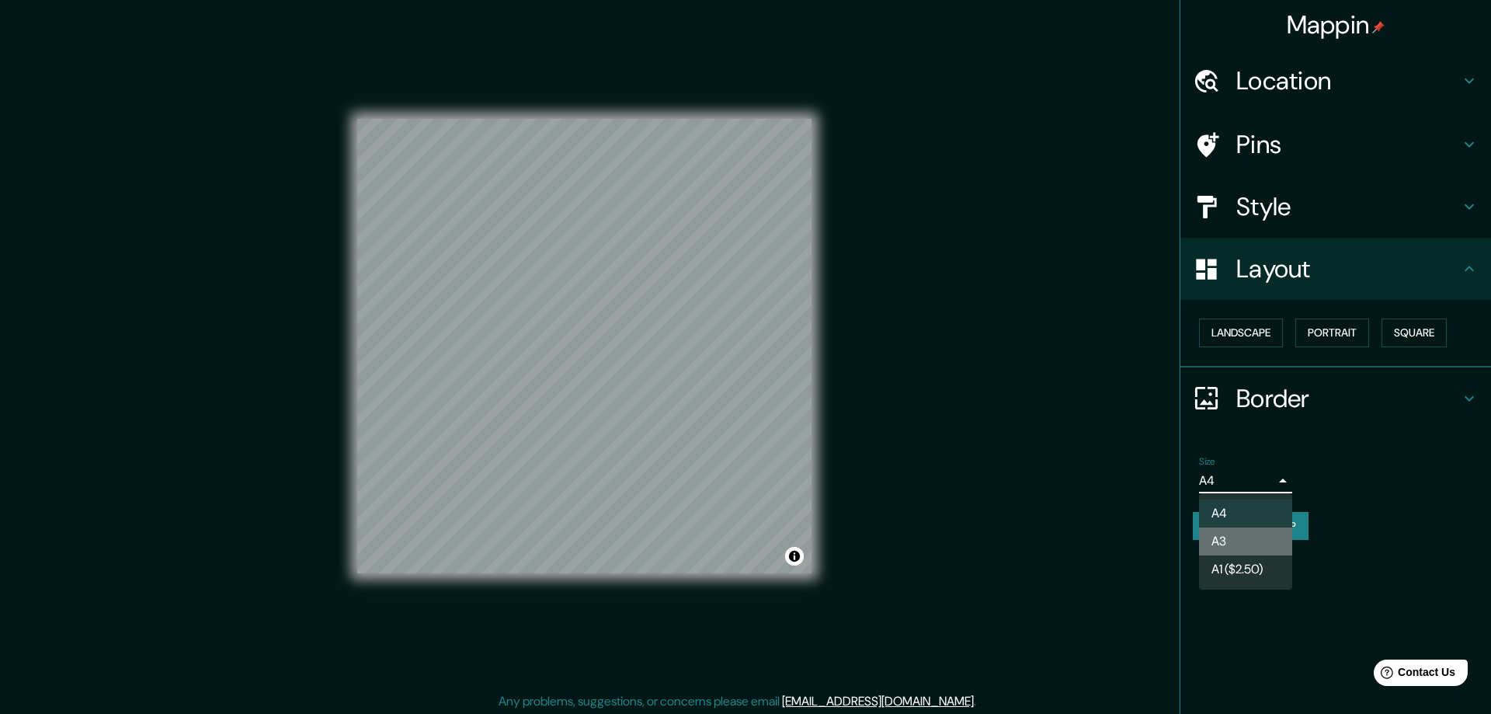
click at [1226, 533] on li "A3" at bounding box center [1245, 541] width 93 height 28
type input "a4"
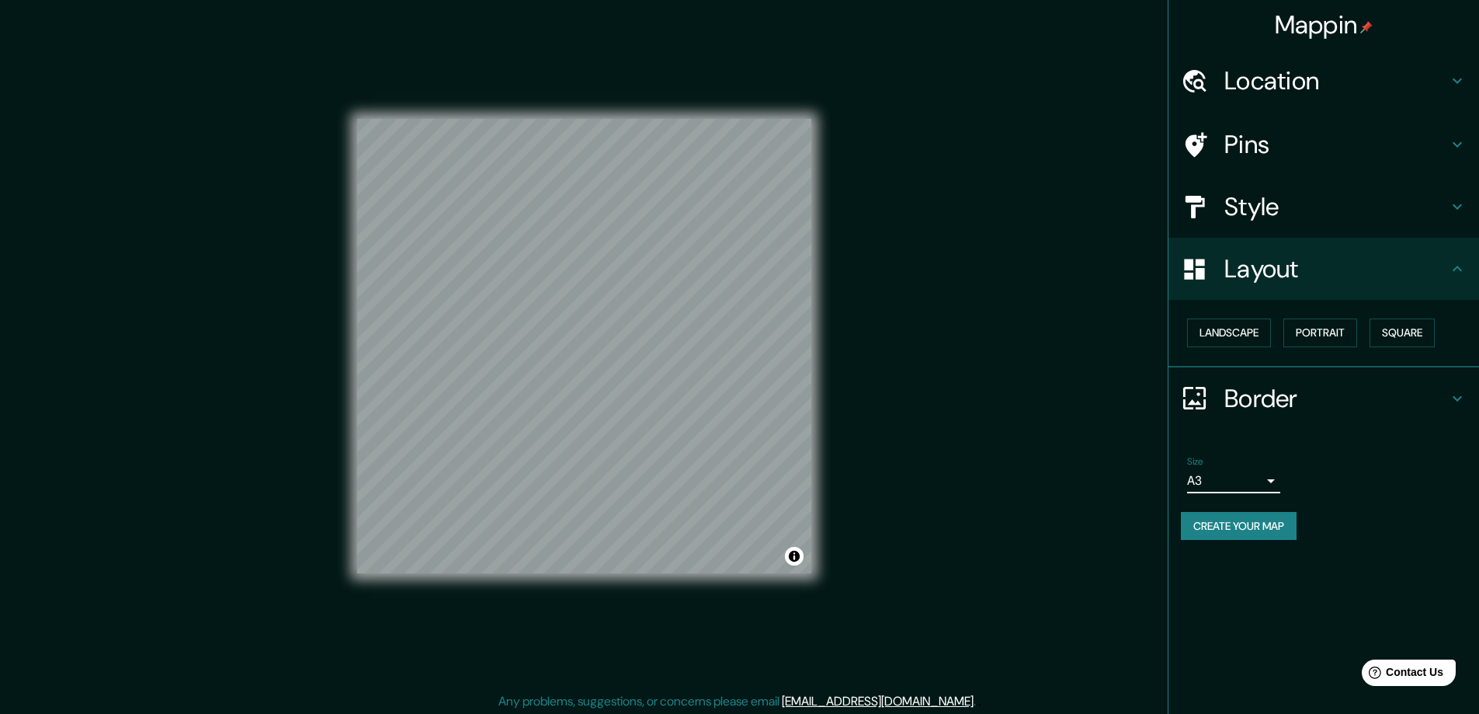
click at [1255, 85] on h4 "Location" at bounding box center [1336, 80] width 224 height 31
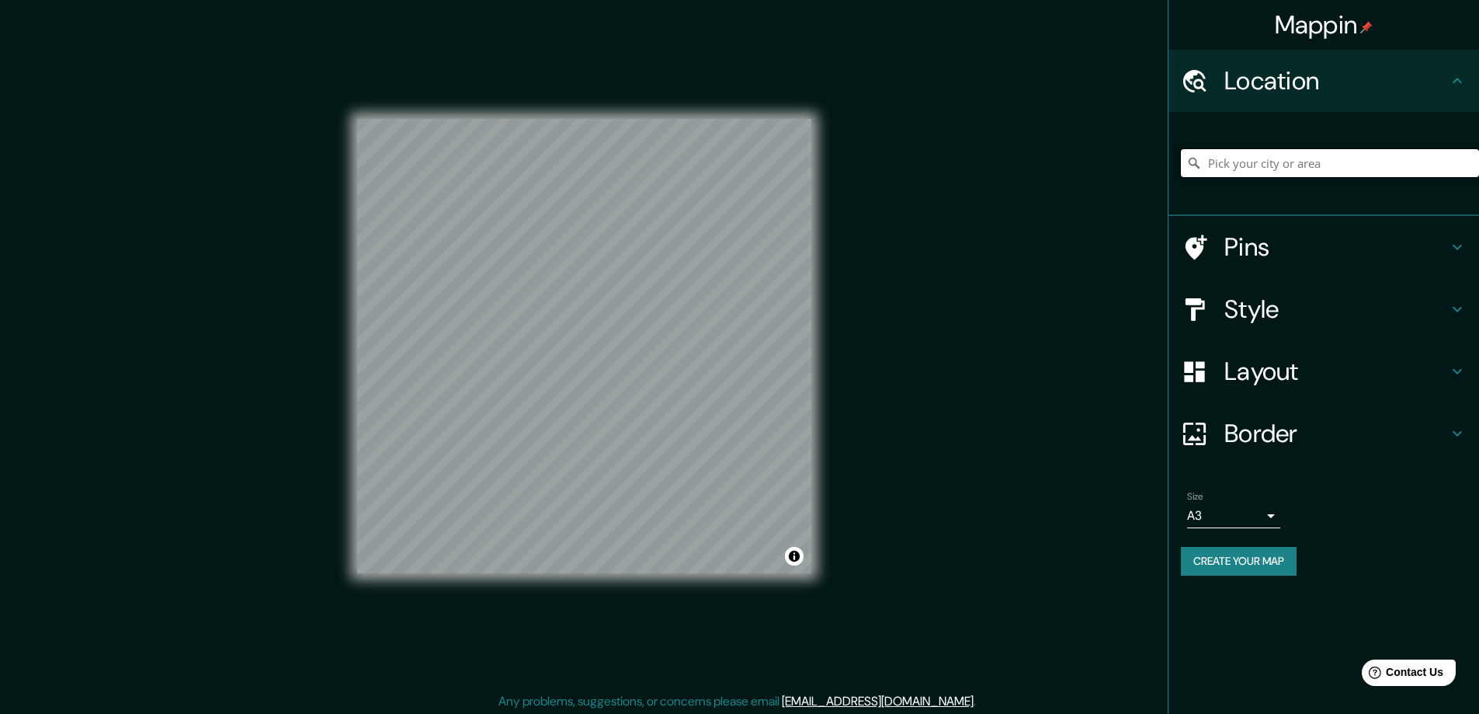
paste input "51 James Farm Road, Lee, NH, 03861"
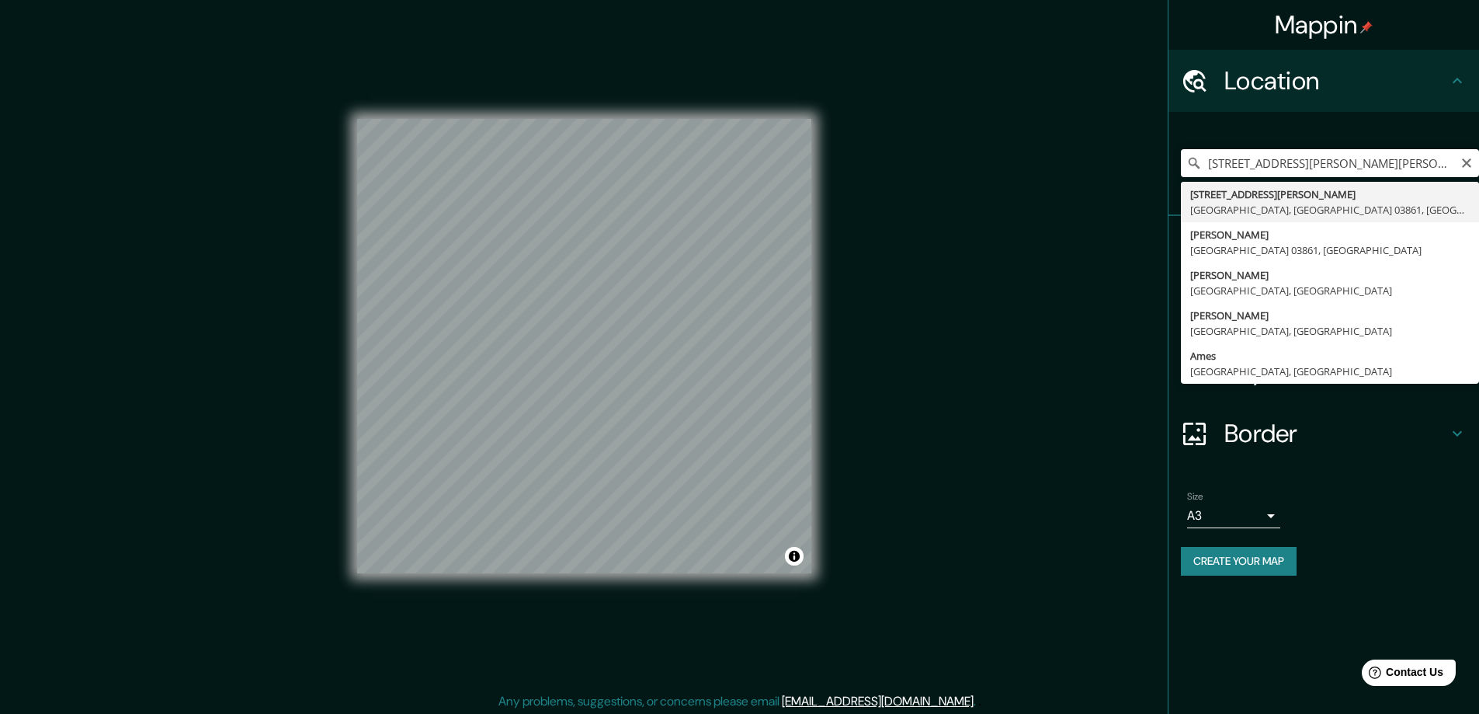
type input "51 James Farm Road, Ли, Нью-Гэмпшир 03861, США"
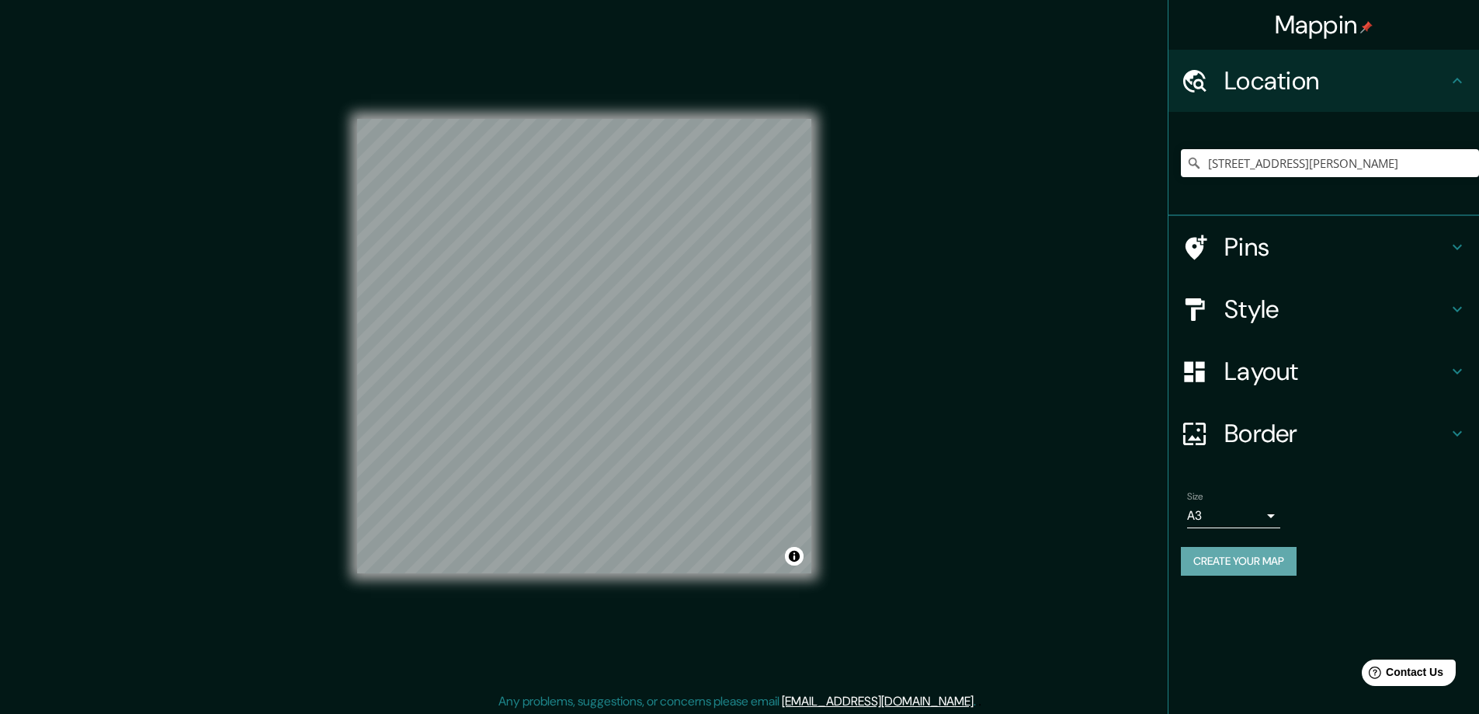
click at [1218, 557] on button "Create your map" at bounding box center [1239, 561] width 116 height 29
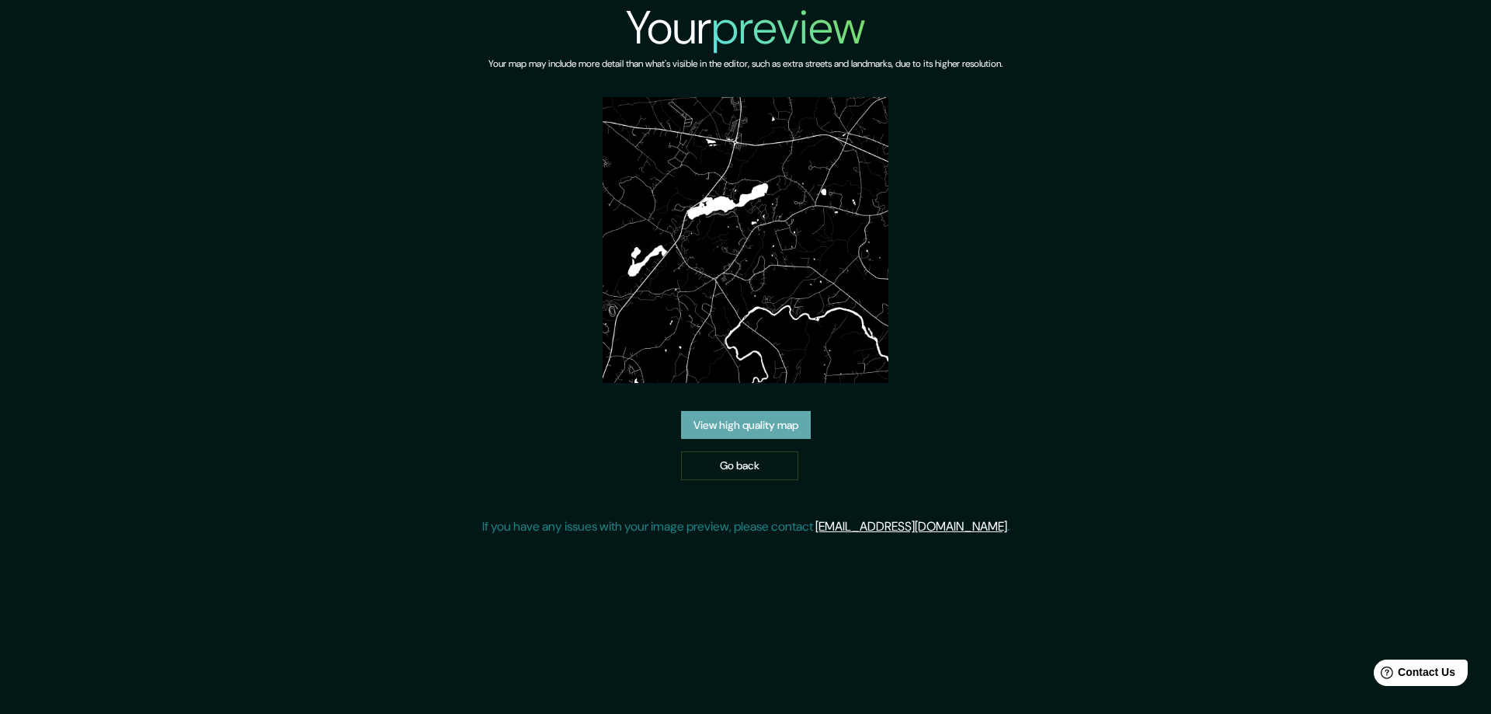
click at [737, 421] on link "View high quality map" at bounding box center [746, 425] width 130 height 29
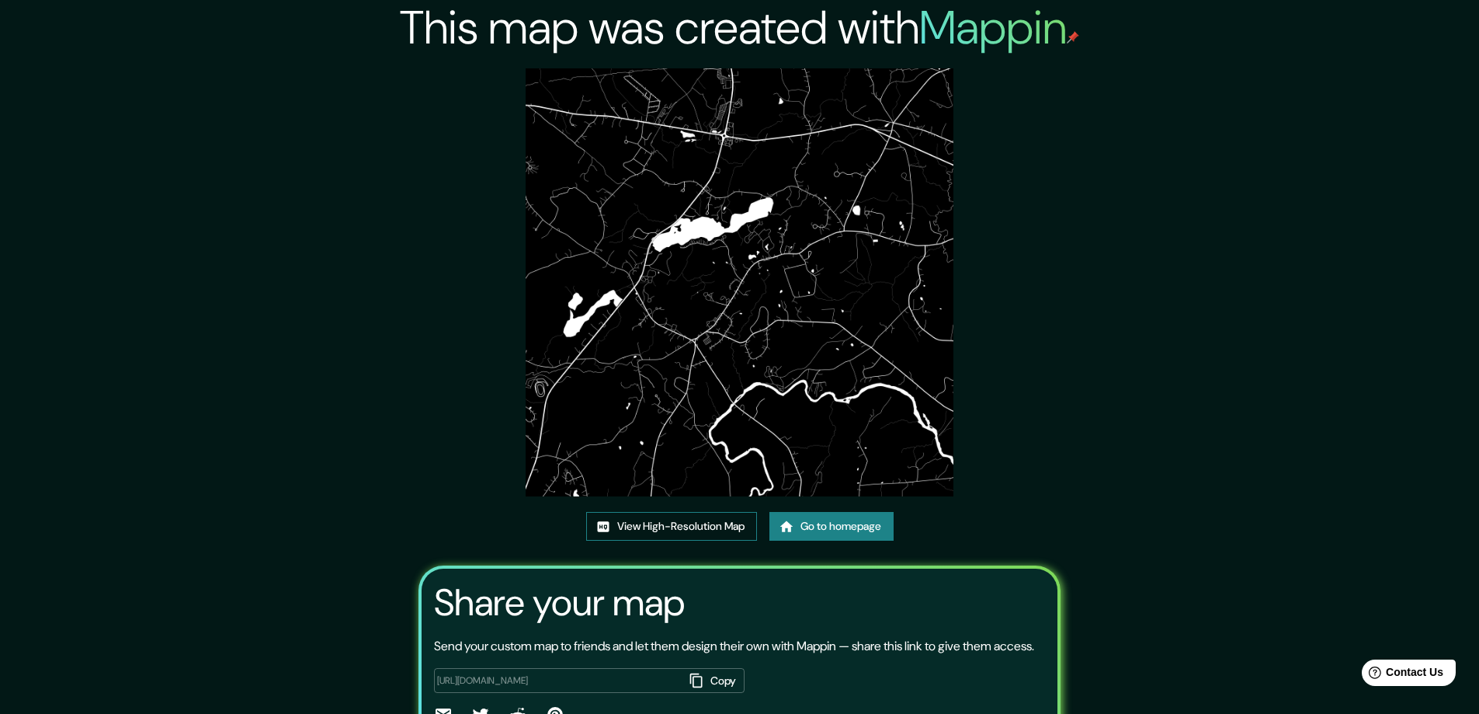
click at [644, 526] on link "View High-Resolution Map" at bounding box center [671, 526] width 171 height 29
click at [823, 523] on link "Go to homepage" at bounding box center [831, 526] width 124 height 29
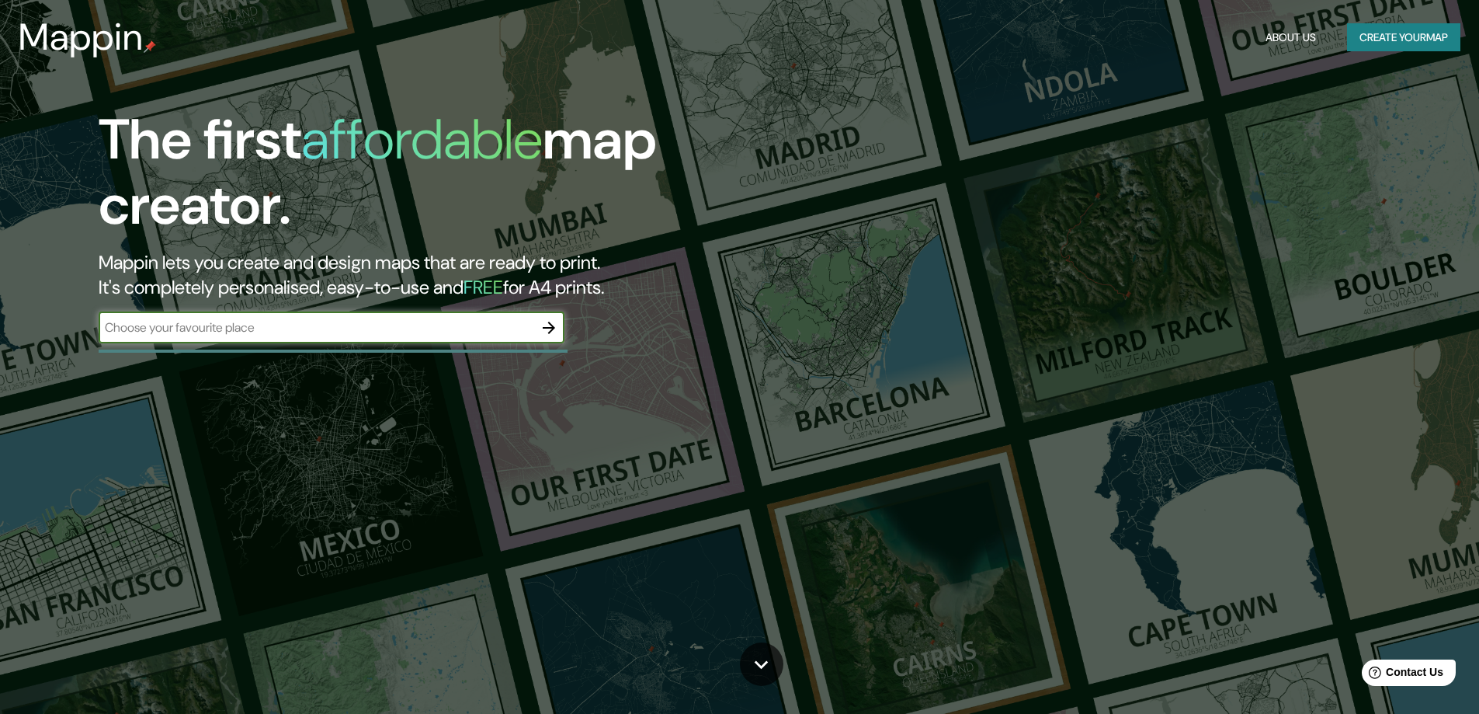
drag, startPoint x: 551, startPoint y: 327, endPoint x: 932, endPoint y: 310, distance: 381.6
click at [551, 326] on icon "button" at bounding box center [549, 327] width 19 height 19
